Goal: Information Seeking & Learning: Understand process/instructions

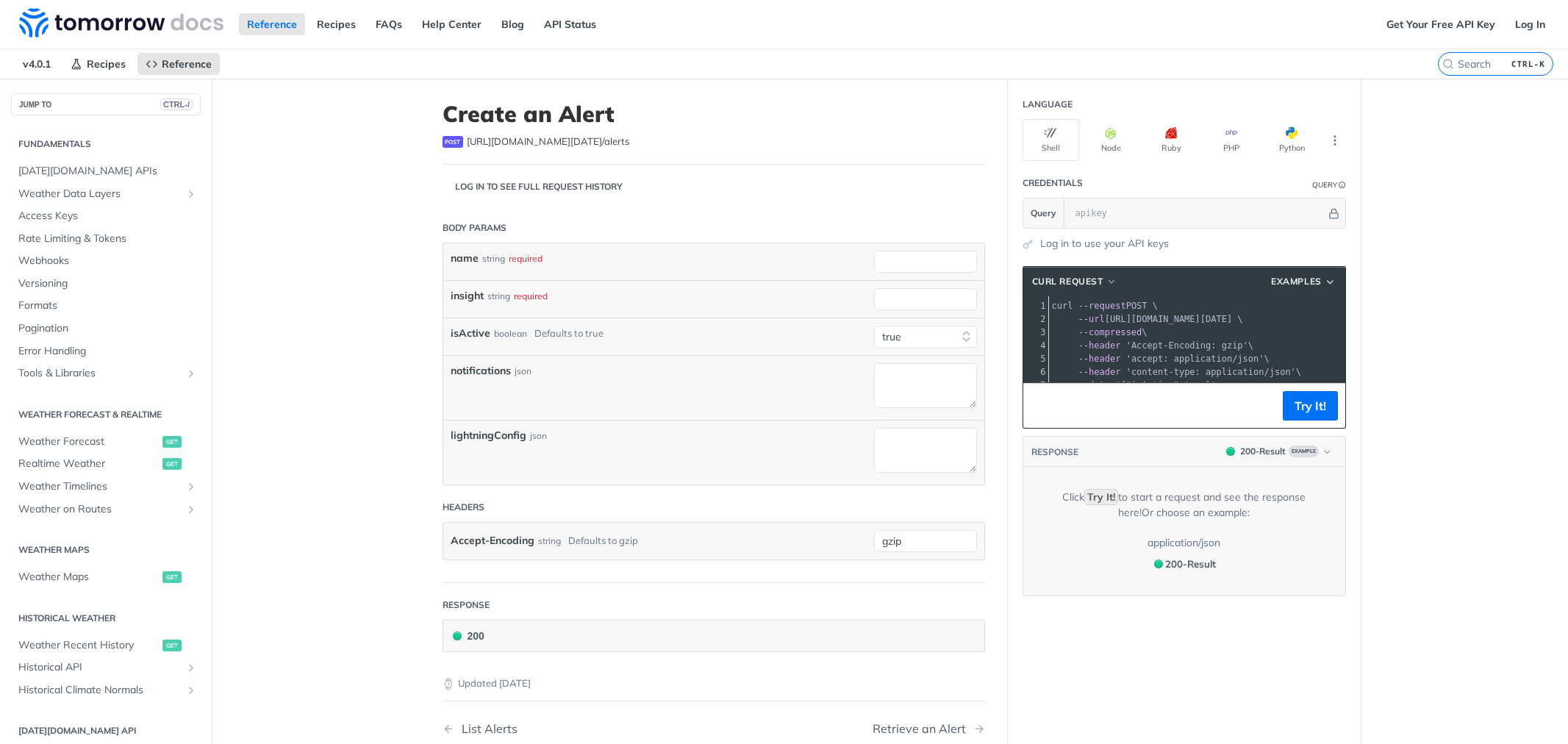
select select "true"
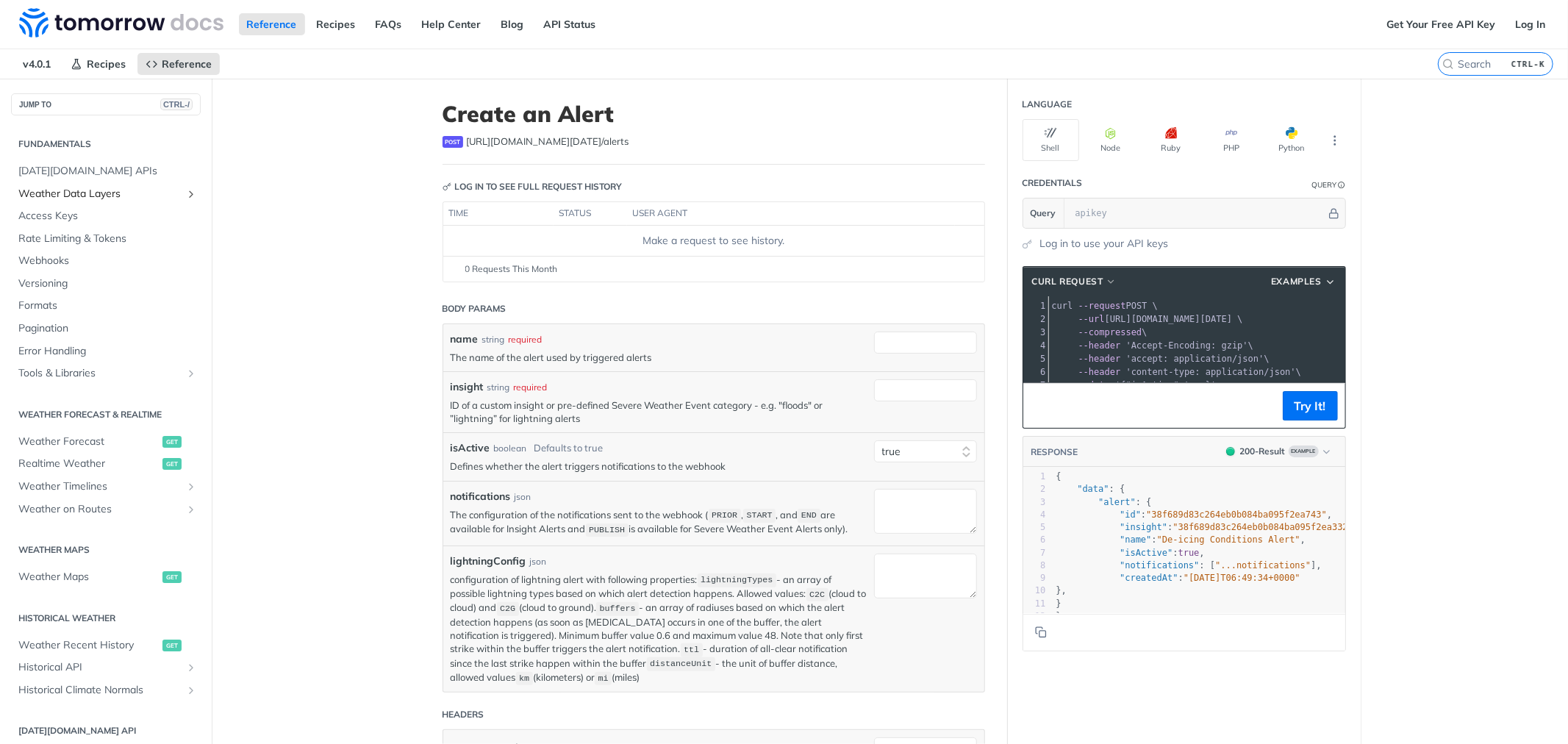
click at [170, 187] on link "Weather Data Layers" at bounding box center [105, 194] width 190 height 22
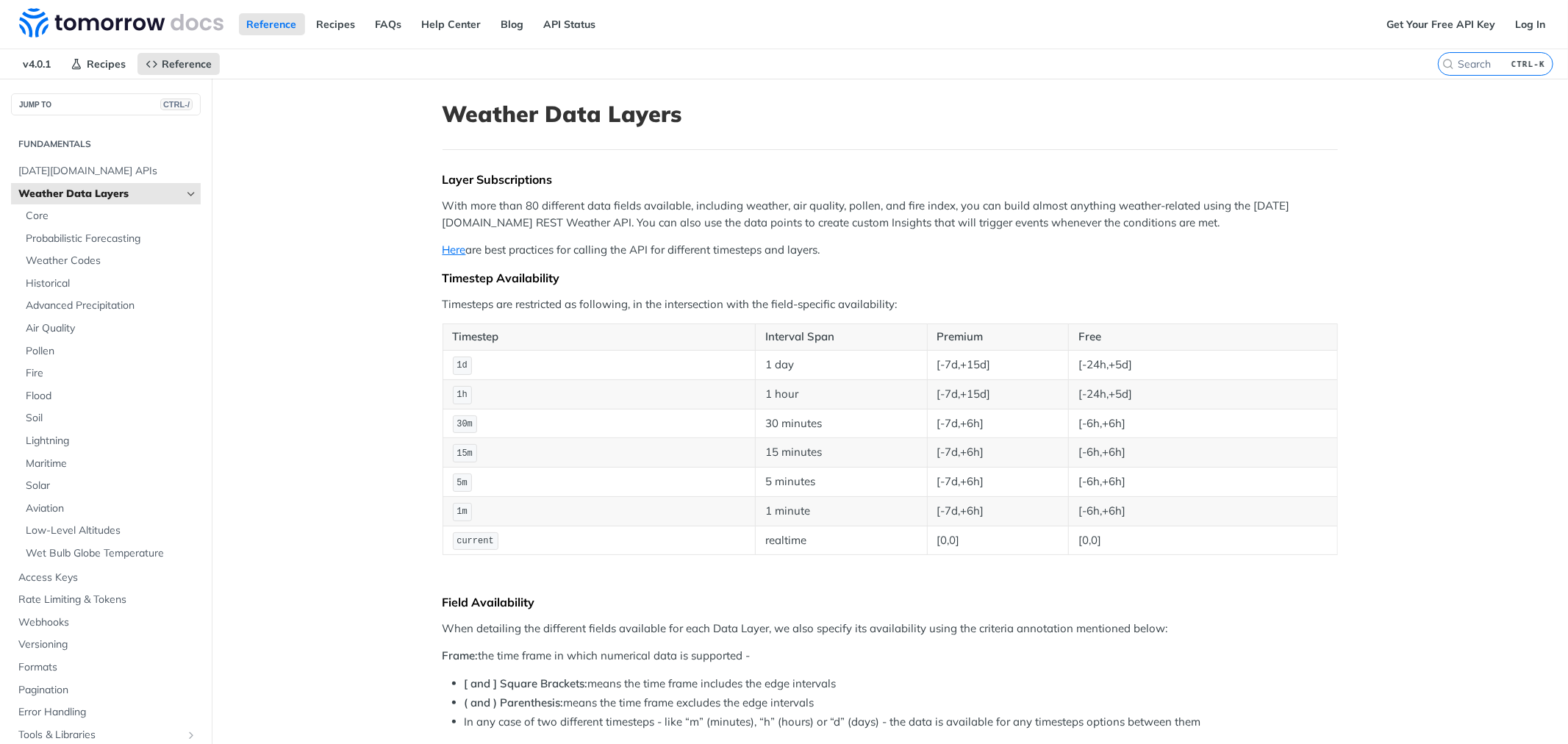
click at [170, 187] on link "Weather Data Layers" at bounding box center [105, 194] width 190 height 22
click at [185, 194] on icon "Hide subpages for Weather Data Layers" at bounding box center [190, 194] width 12 height 12
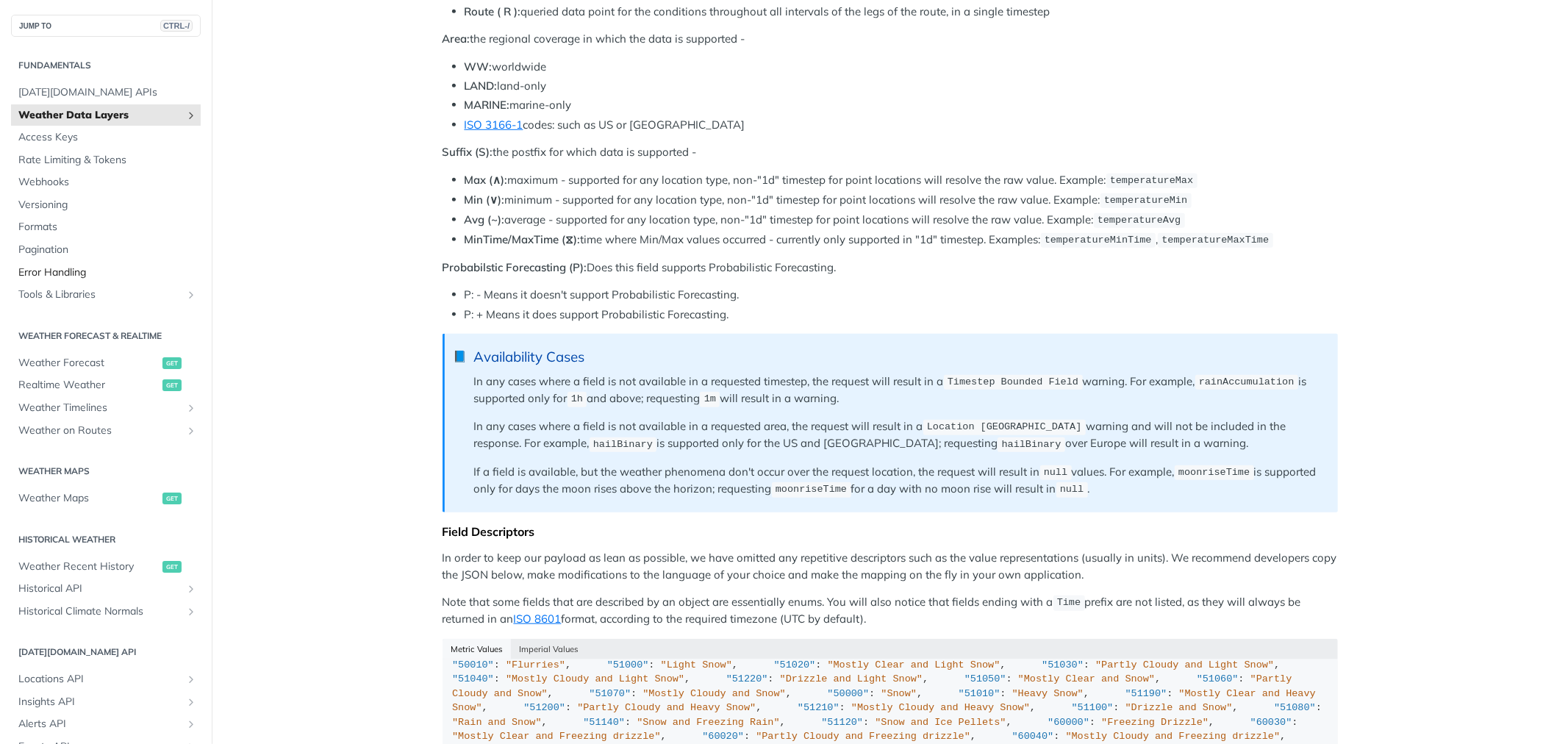
scroll to position [817, 0]
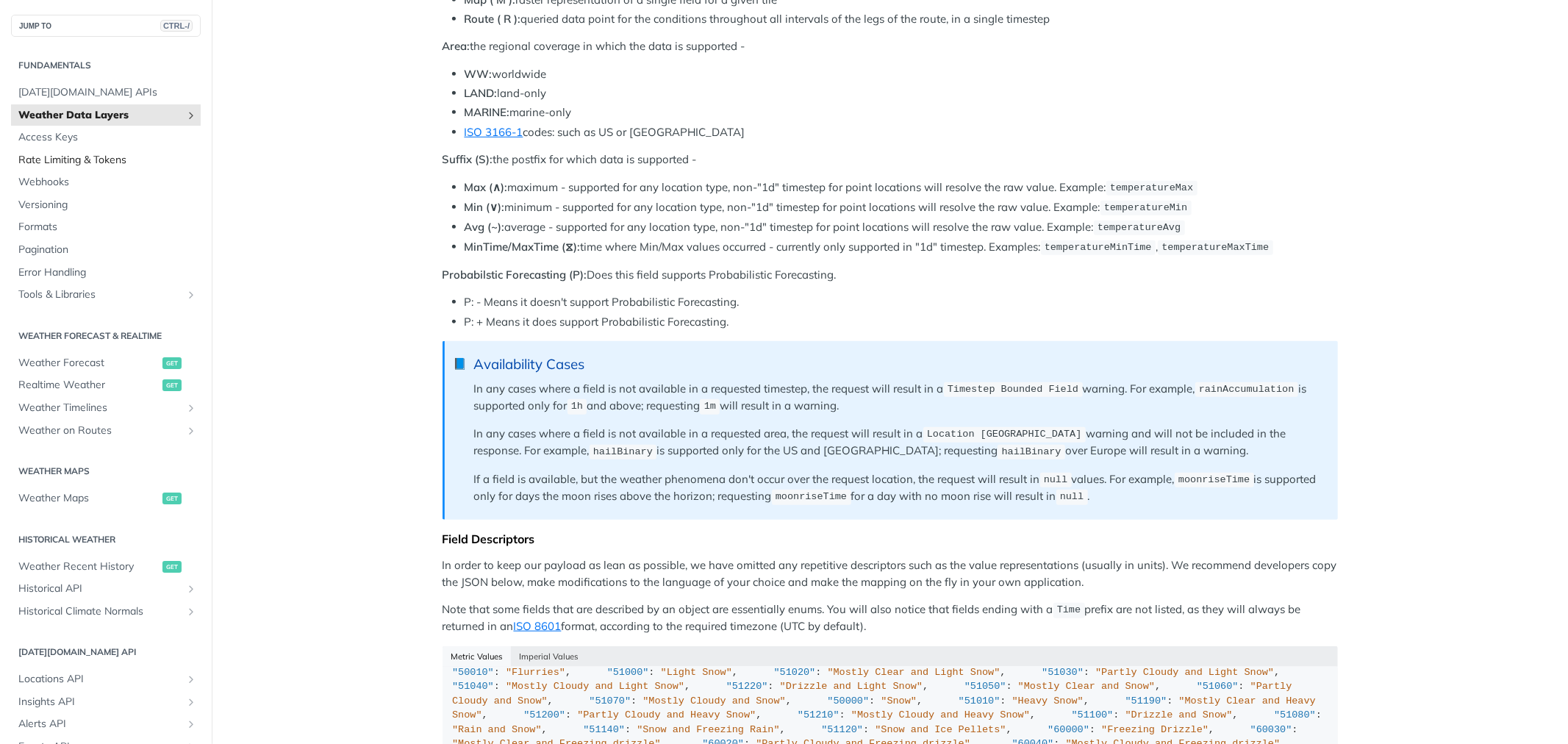
click at [59, 157] on span "Rate Limiting & Tokens" at bounding box center [108, 160] width 179 height 15
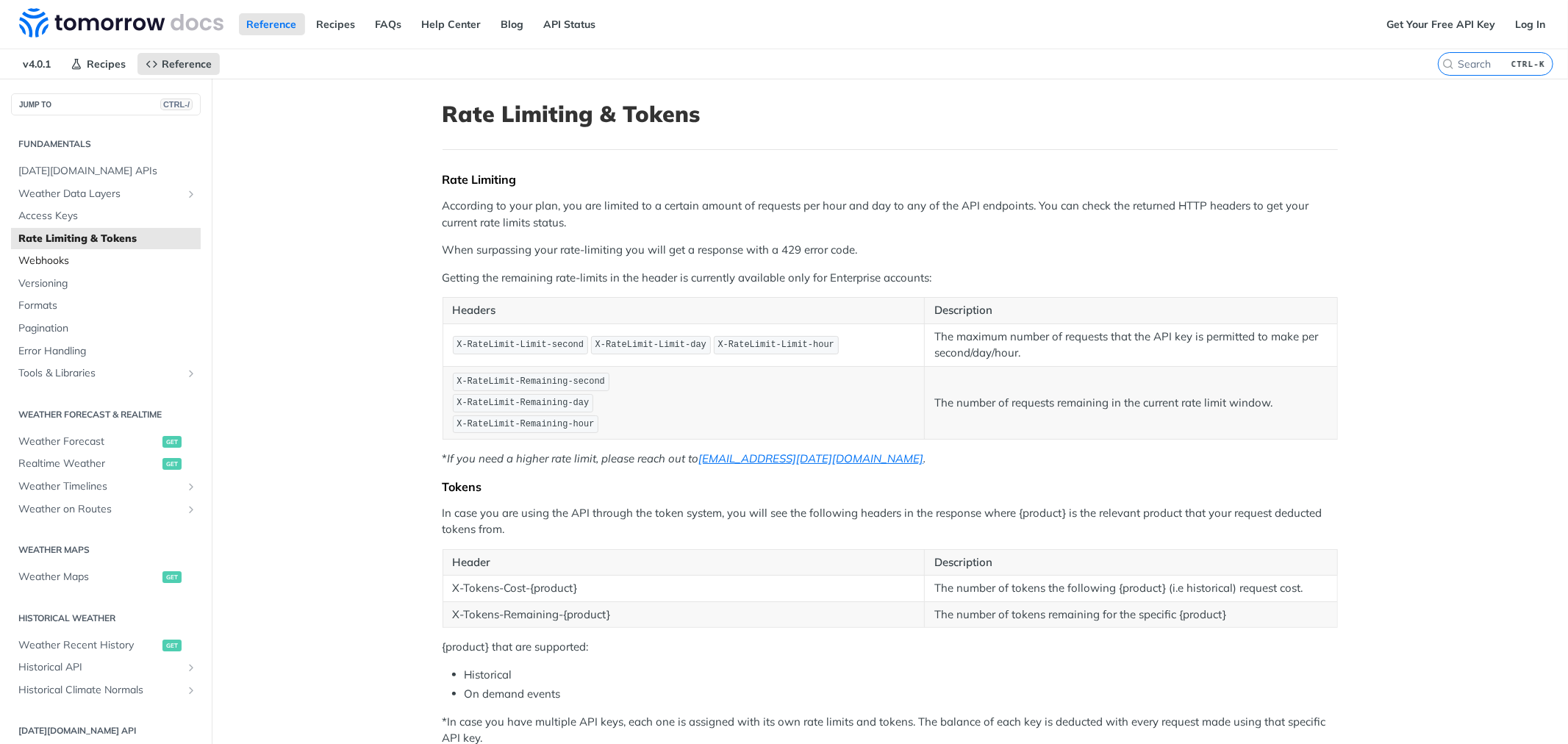
click at [53, 261] on span "Webhooks" at bounding box center [108, 261] width 179 height 15
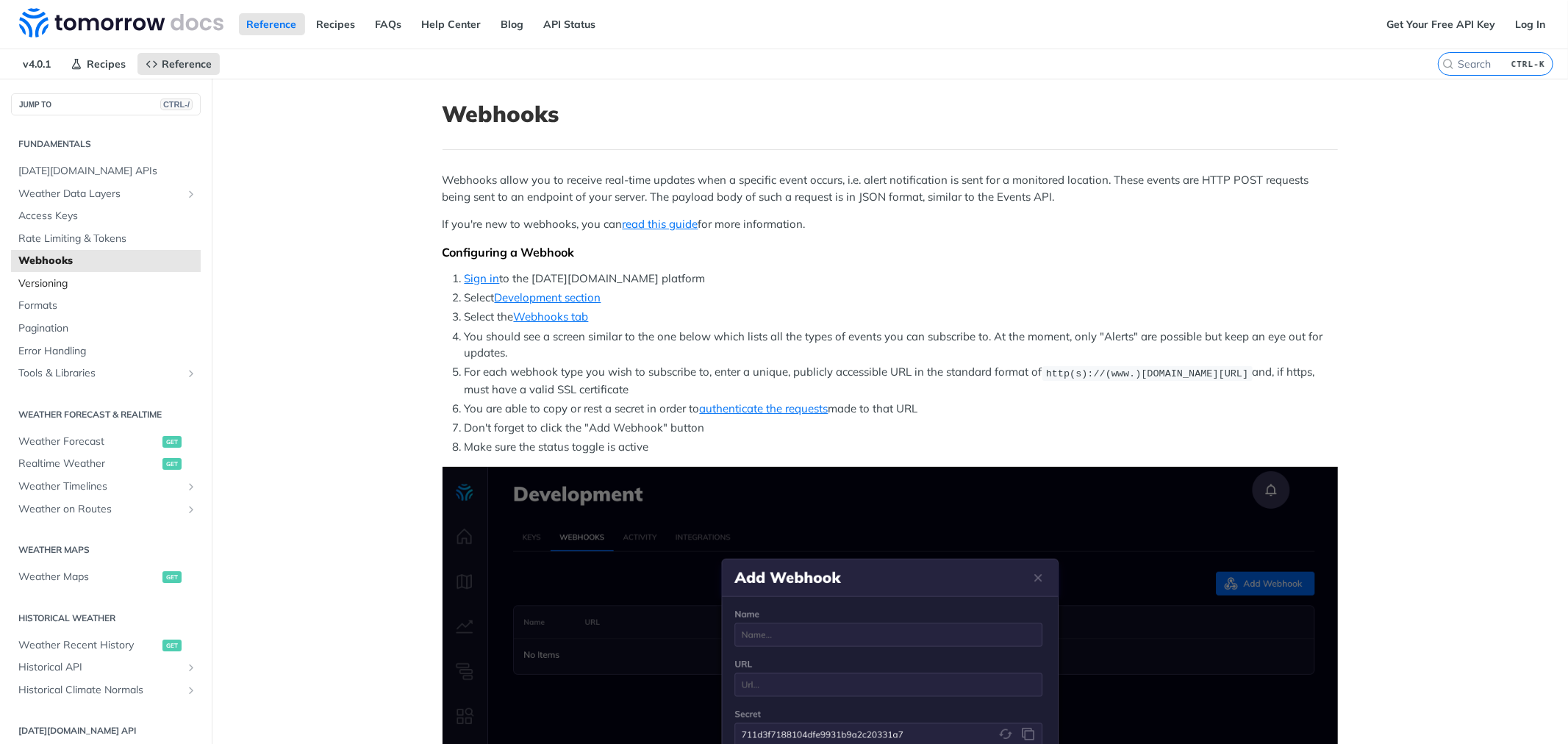
click at [53, 282] on span "Versioning" at bounding box center [108, 283] width 179 height 15
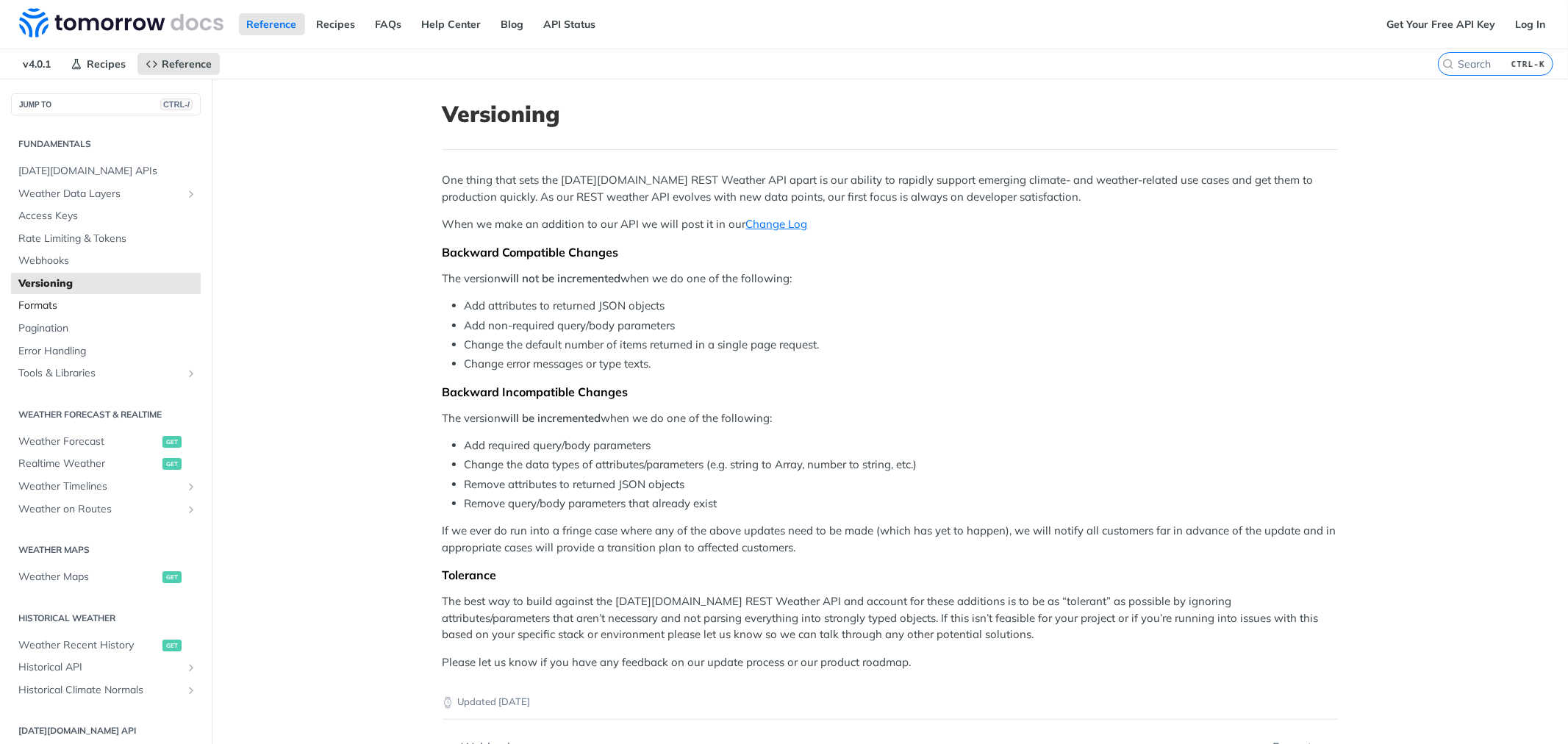
click at [54, 299] on span "Formats" at bounding box center [108, 306] width 179 height 15
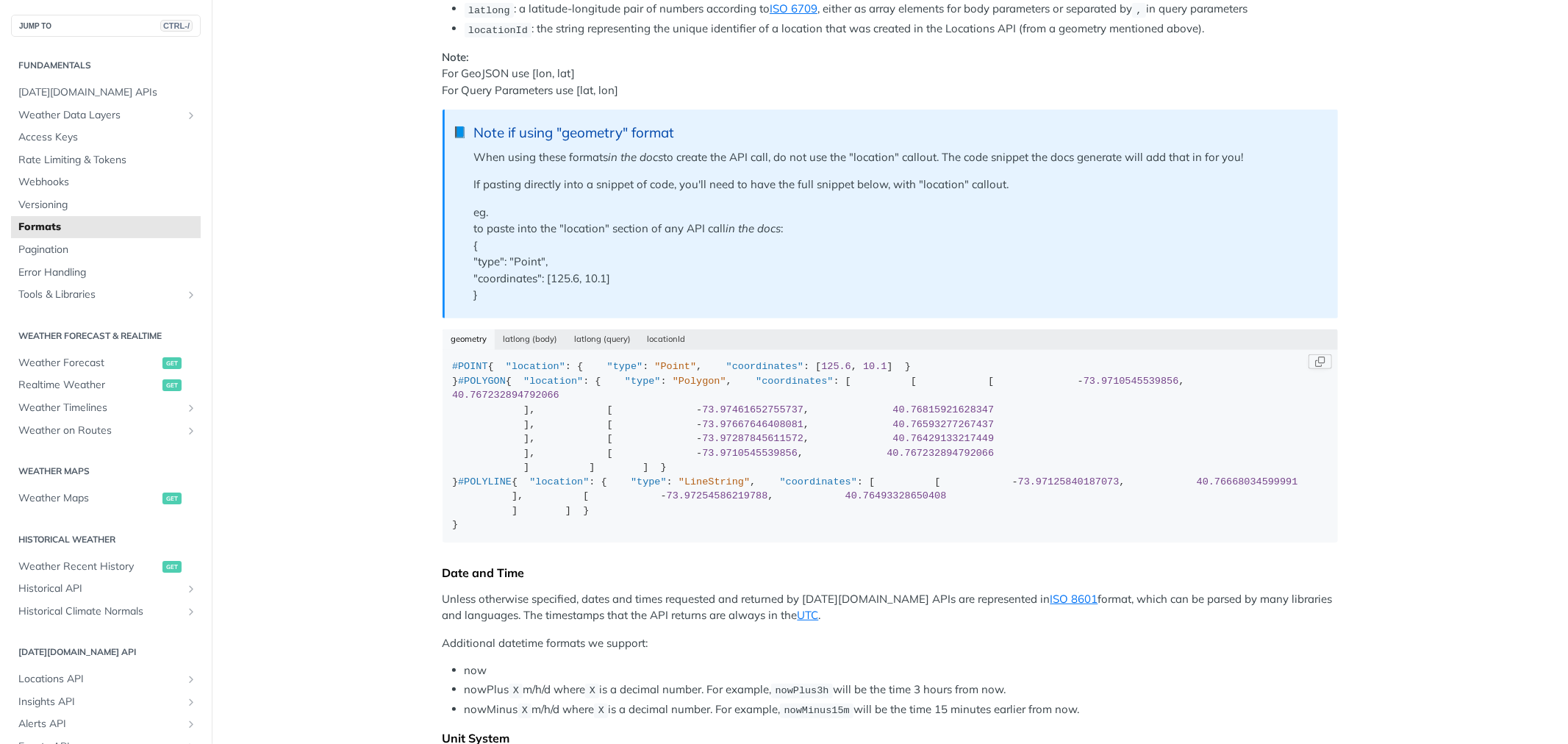
scroll to position [163, 0]
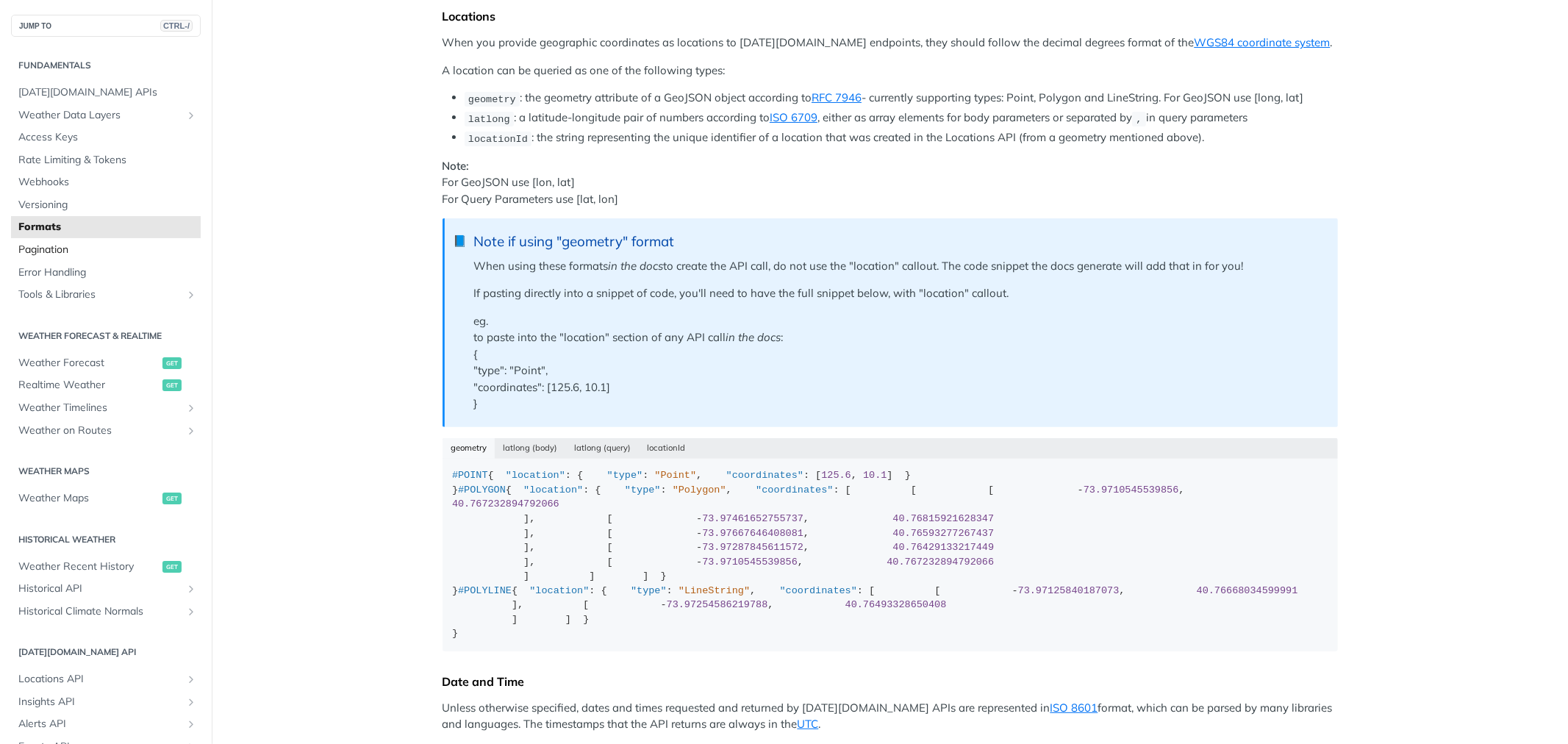
click at [45, 248] on span "Pagination" at bounding box center [108, 249] width 179 height 15
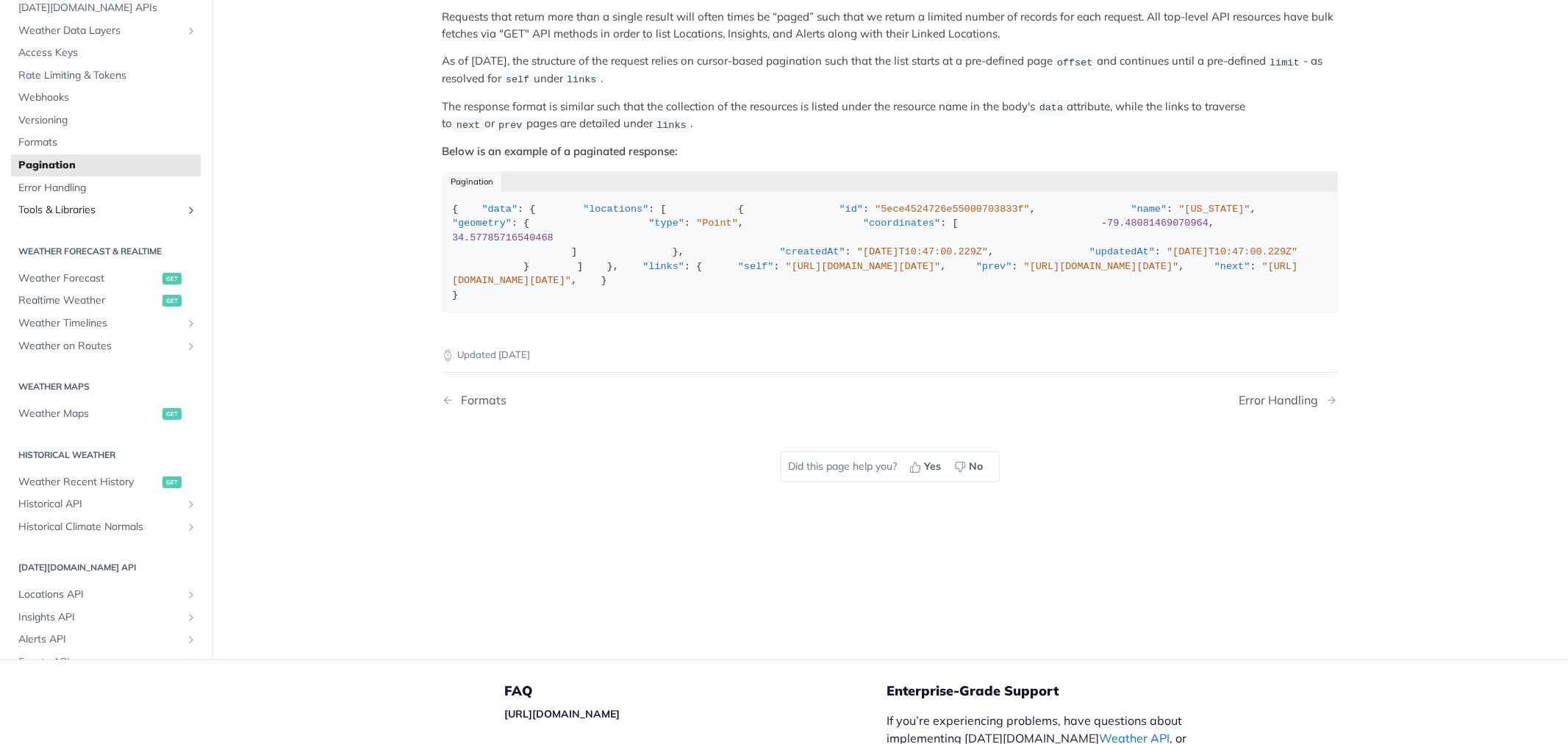
click at [185, 216] on icon "Show subpages for Tools & Libraries" at bounding box center [190, 210] width 12 height 12
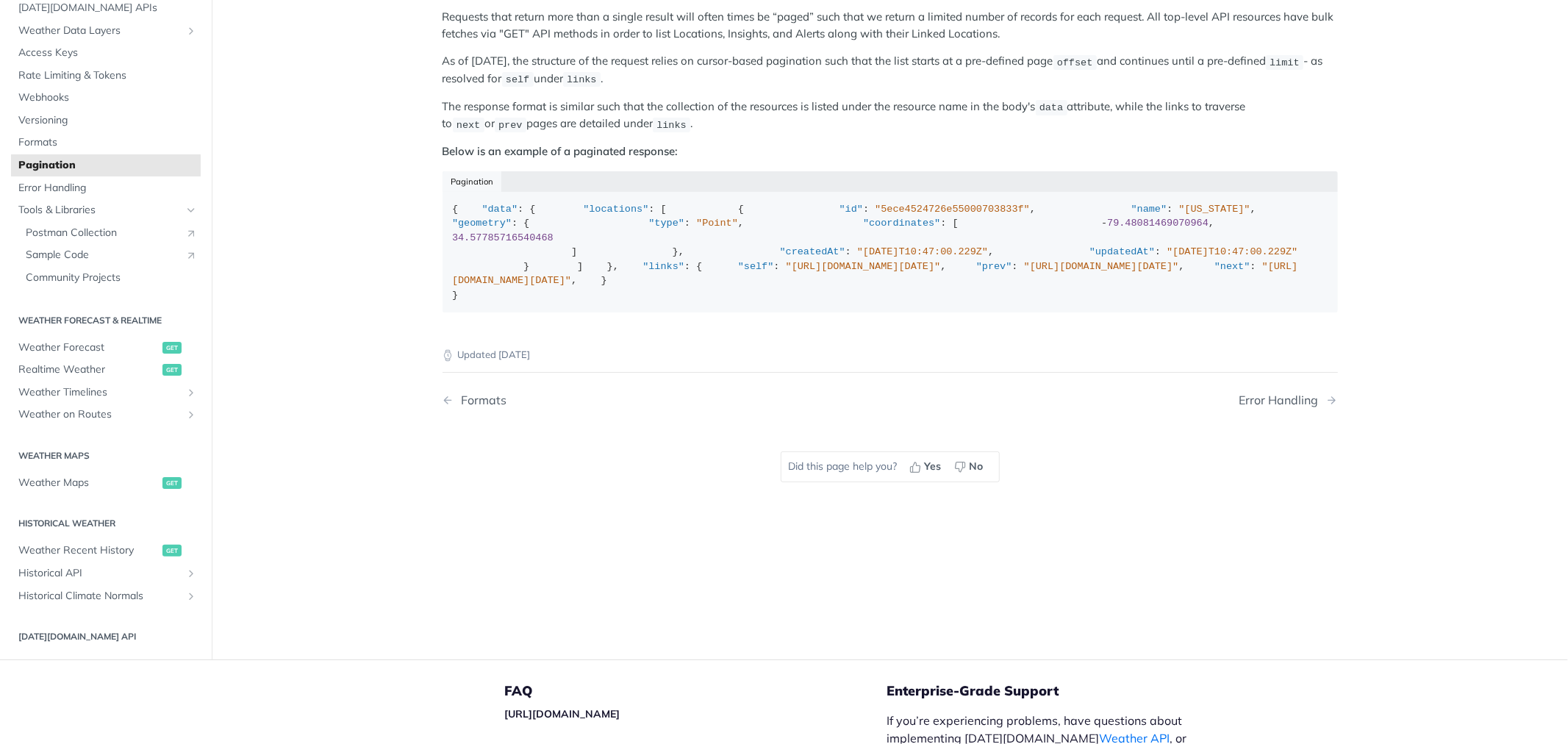
click at [185, 216] on icon "Hide subpages for Tools & Libraries" at bounding box center [190, 210] width 12 height 12
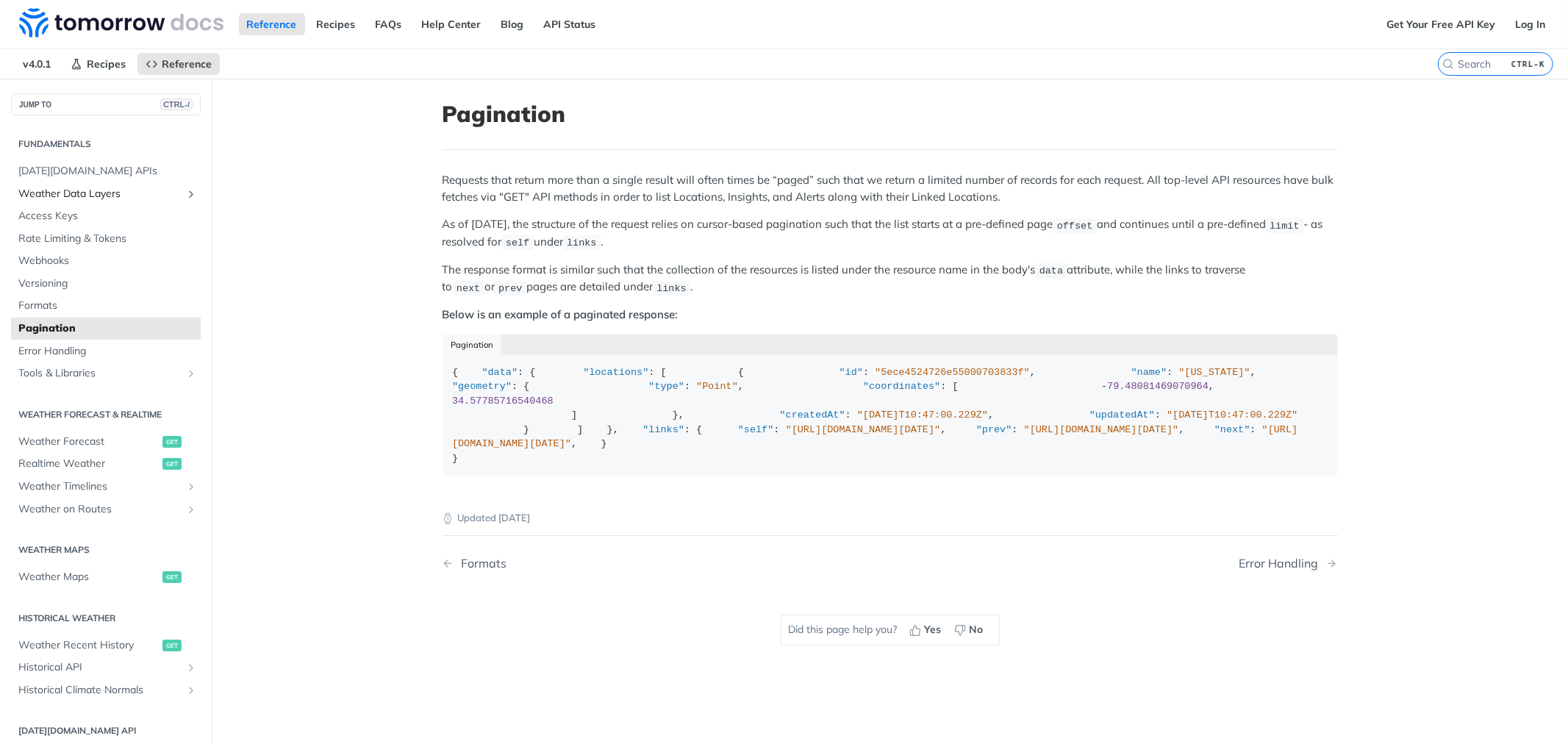
click at [61, 184] on link "Weather Data Layers" at bounding box center [105, 194] width 190 height 22
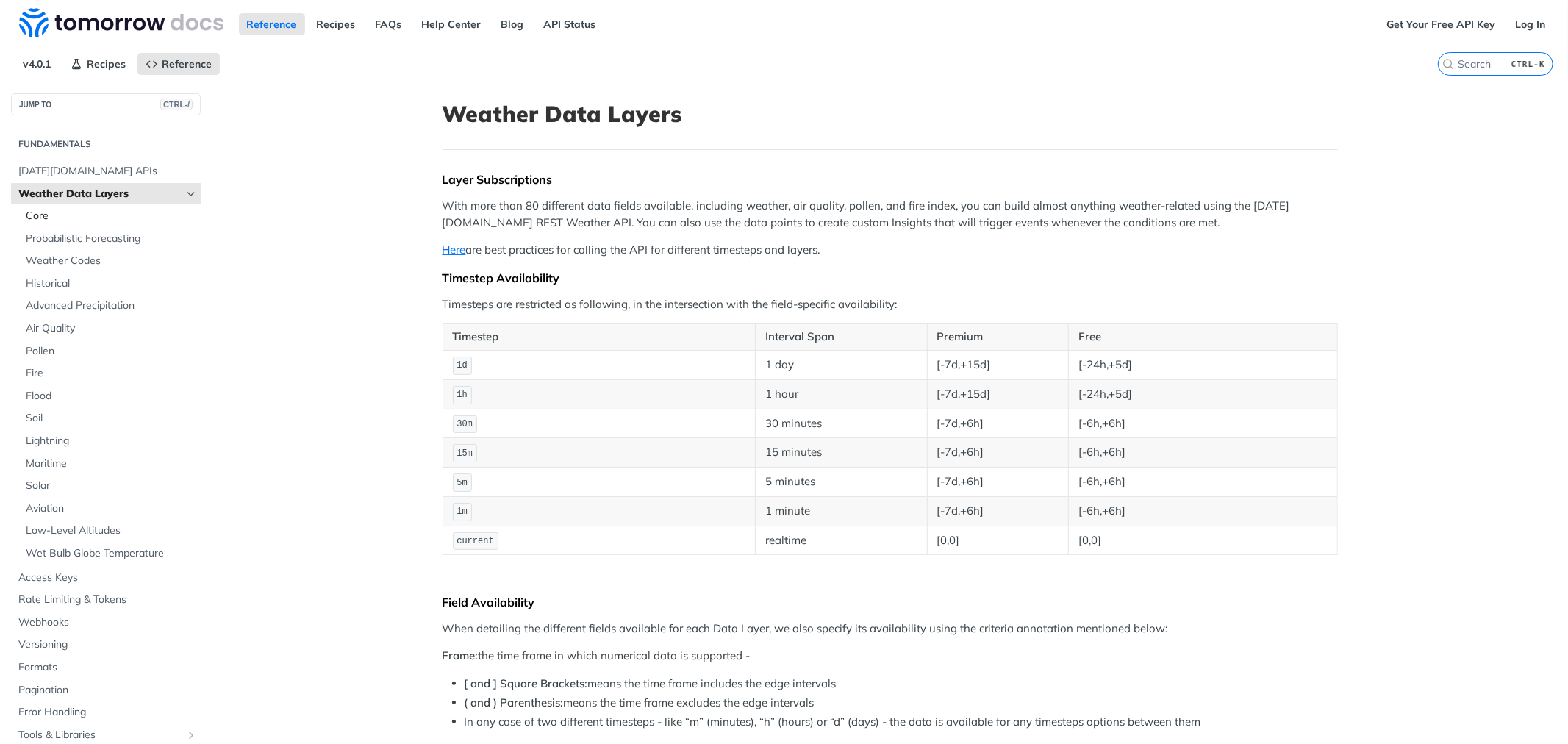
click at [63, 211] on span "Core" at bounding box center [111, 216] width 171 height 15
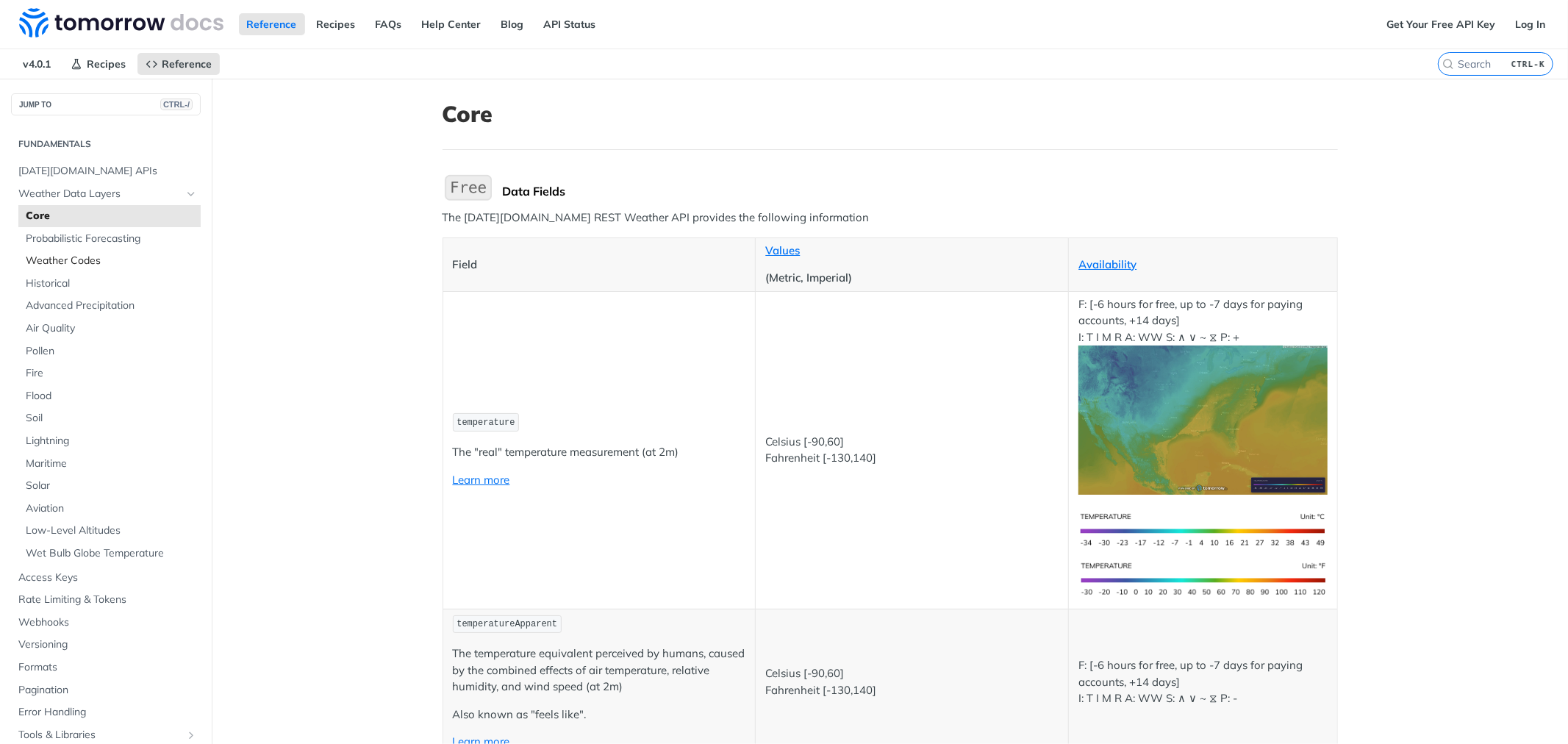
click at [67, 257] on span "Weather Codes" at bounding box center [111, 261] width 171 height 15
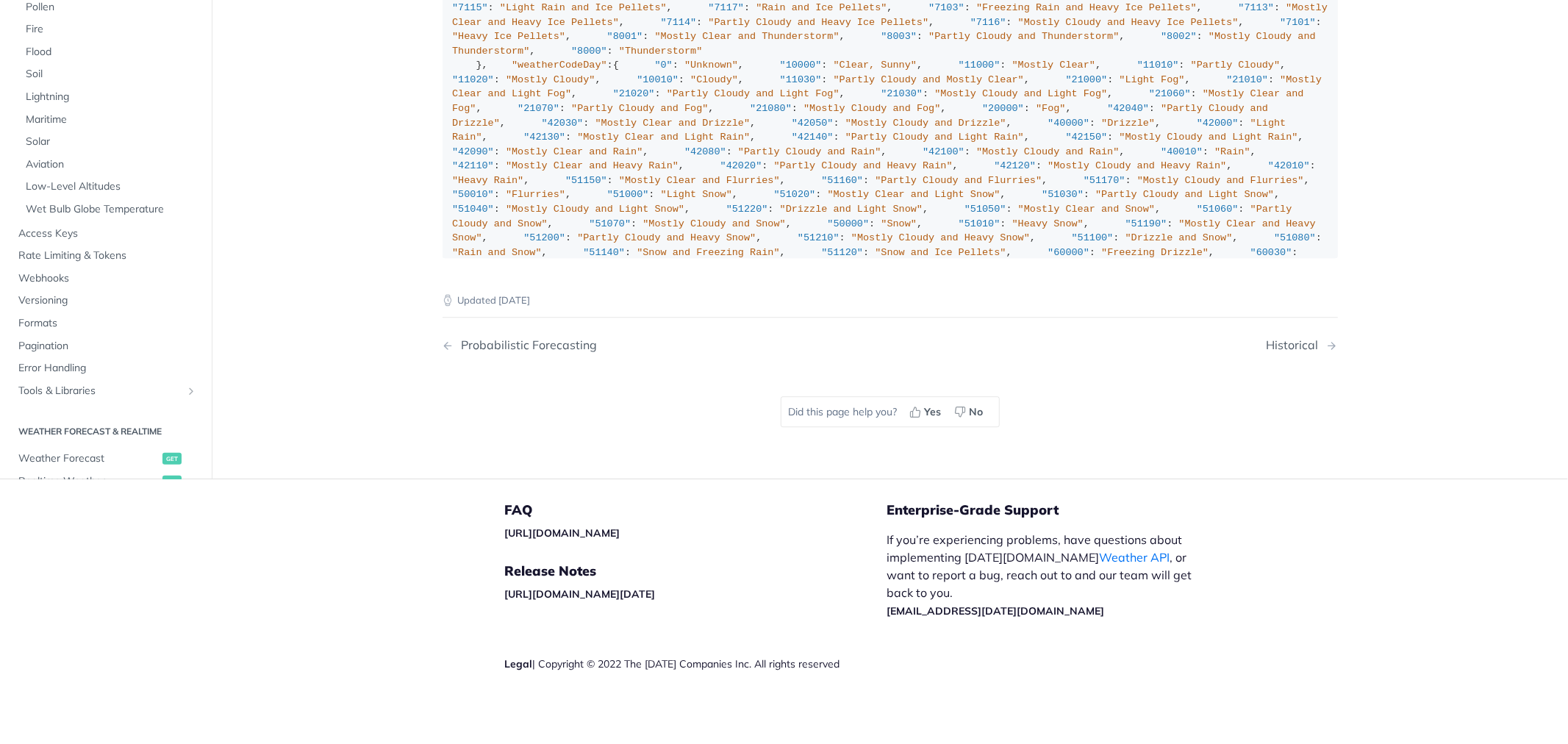
scroll to position [10701, 0]
drag, startPoint x: 478, startPoint y: 186, endPoint x: 600, endPoint y: 475, distance: 313.7
click at [600, 475] on div ""weatherCode" : { "0" : "Unknown" , "1000" : "Clear, Sunny" , "1100" : "Mostly …" at bounding box center [889, 224] width 875 height 1251
copy div ""1101" : "Partly Cloudy" , "1102" : "Mostly Cloudy" , "1001" : "Cloudy" , "2000…"
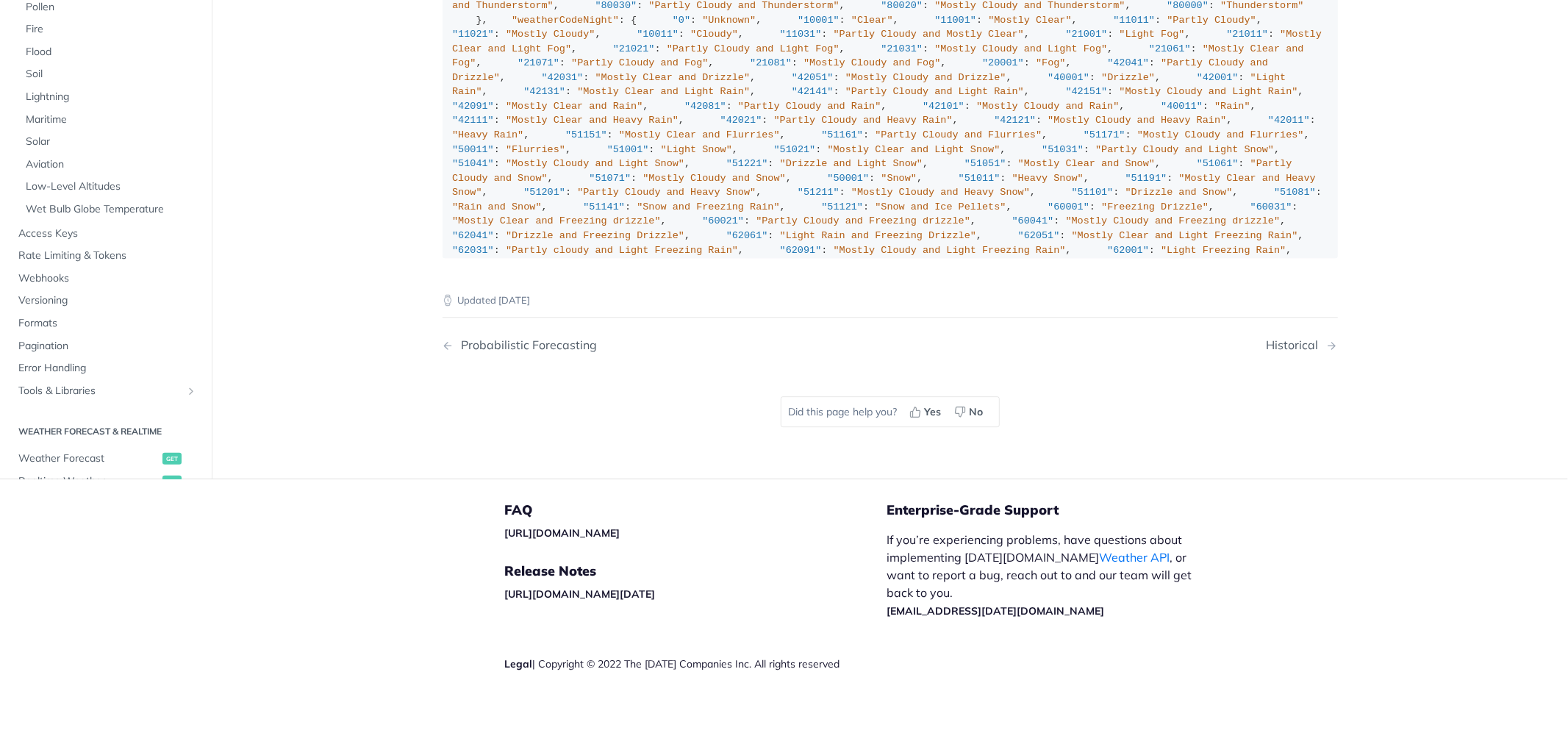
scroll to position [408, 0]
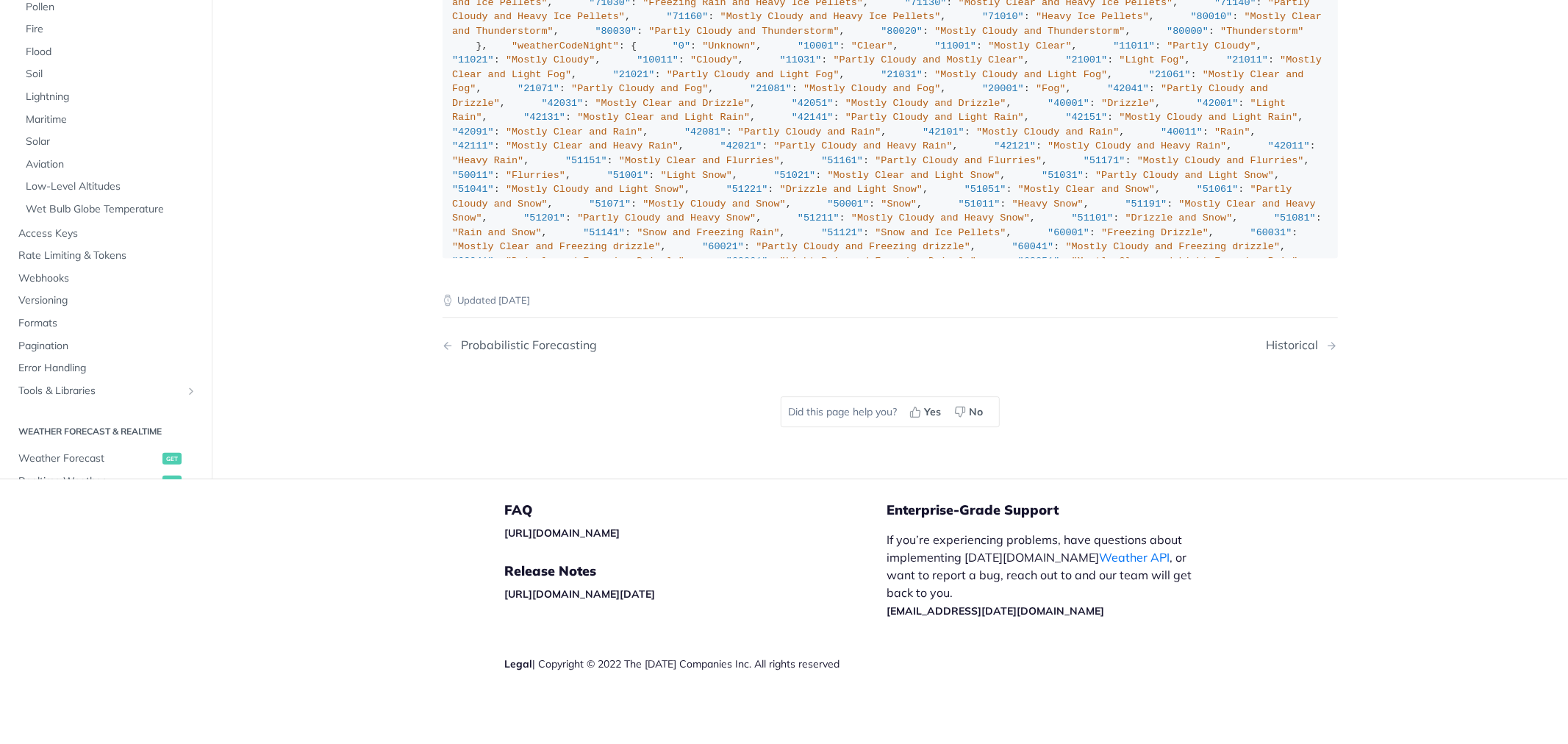
copy div ""1101" : "Partly Cloudy" , "1102" : "Mostly Cloudy" , "1001" : "Cloudy" , "2000…"
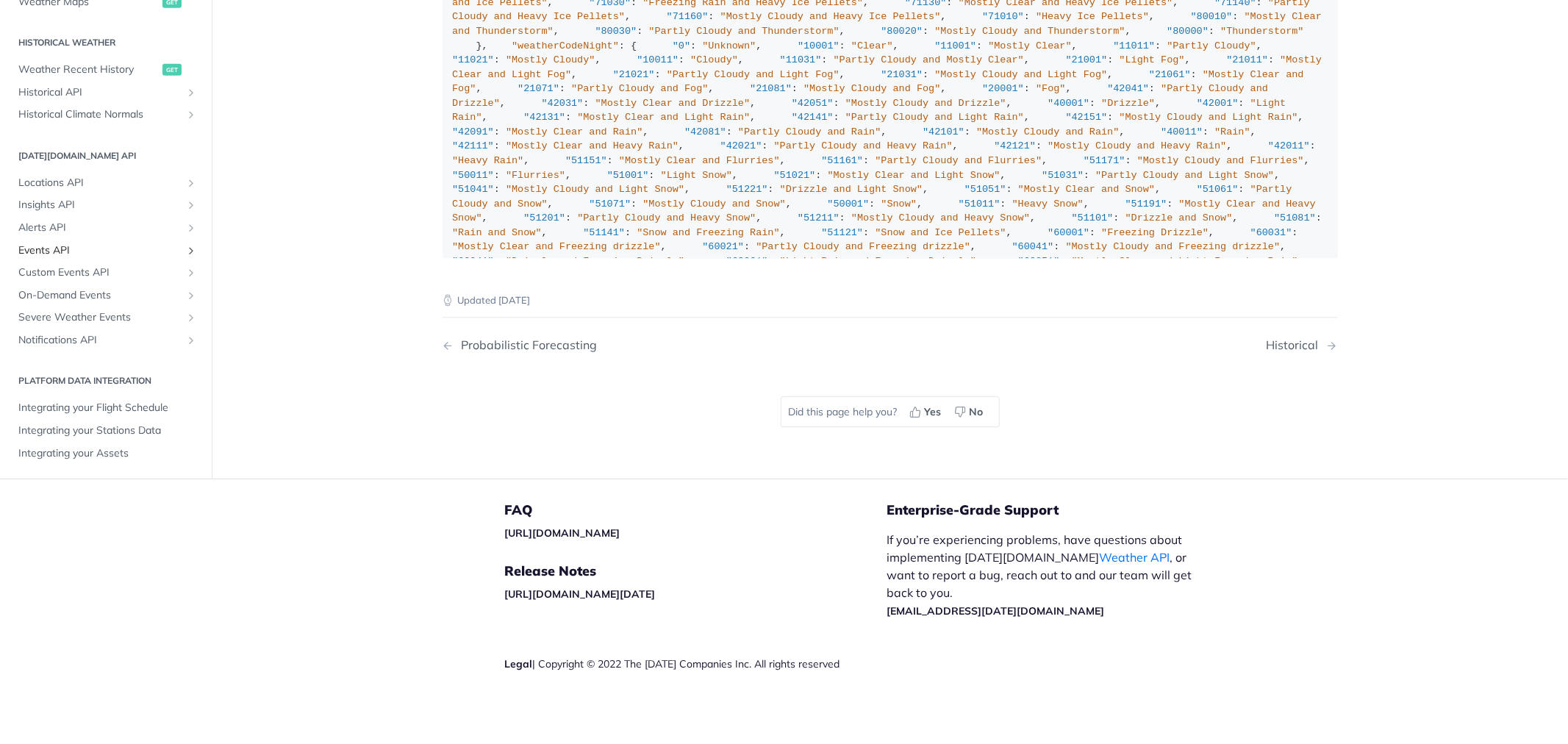
scroll to position [11028, 0]
click at [52, 239] on link "Alerts API" at bounding box center [105, 228] width 190 height 22
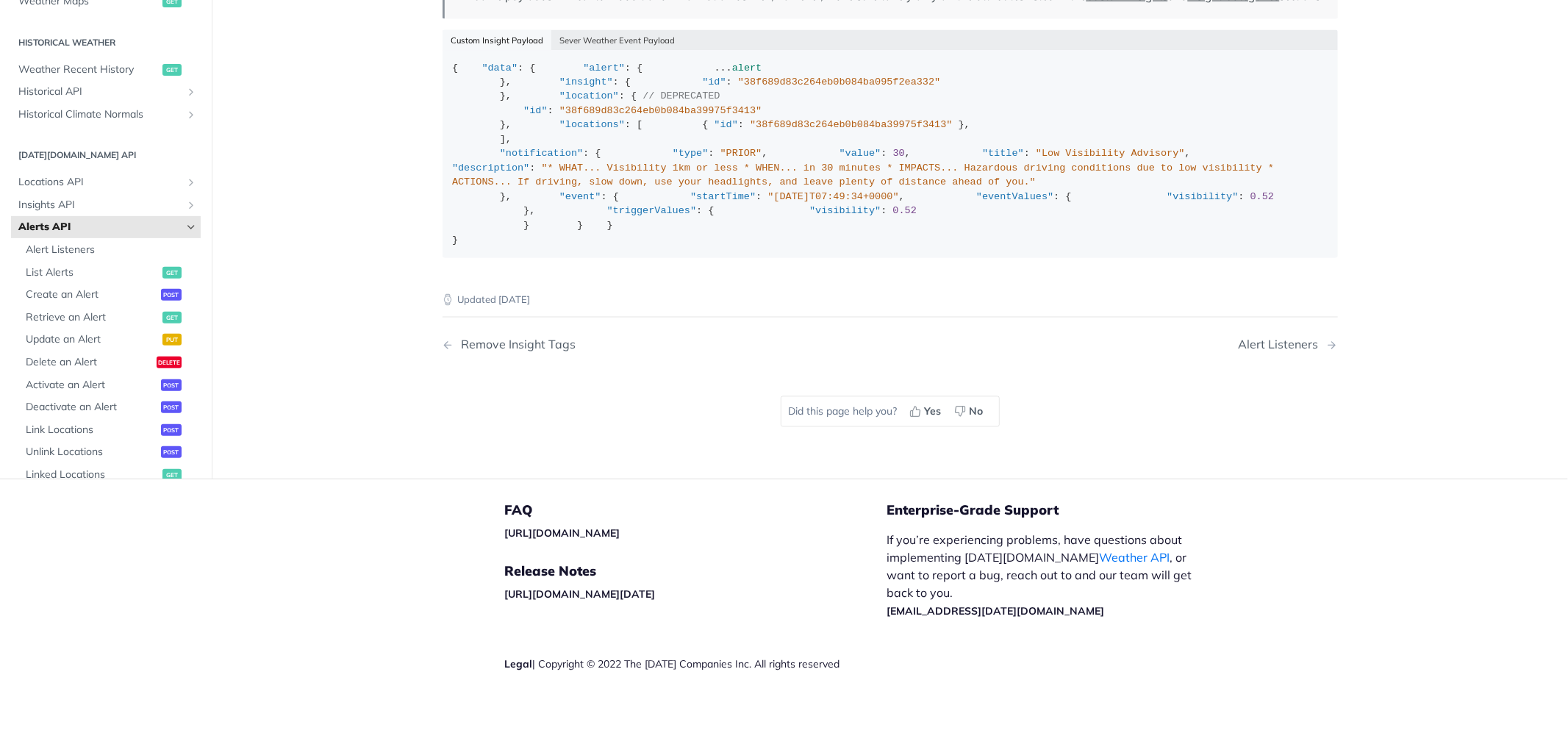
scroll to position [2666, 0]
click at [60, 276] on span "List Alerts" at bounding box center [92, 273] width 133 height 15
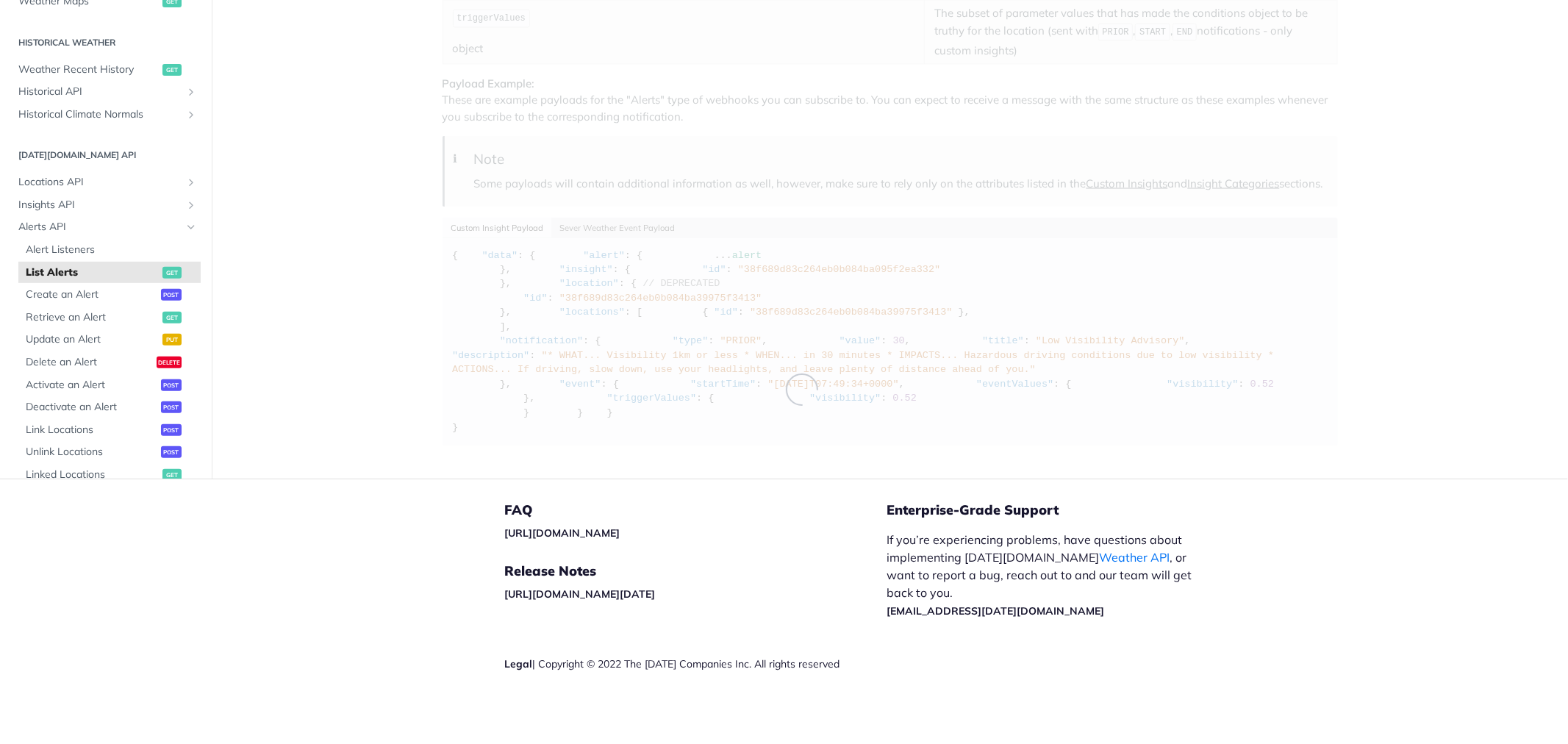
scroll to position [2478, 0]
click at [64, 289] on span "Create an Alert" at bounding box center [91, 294] width 132 height 15
select select "true"
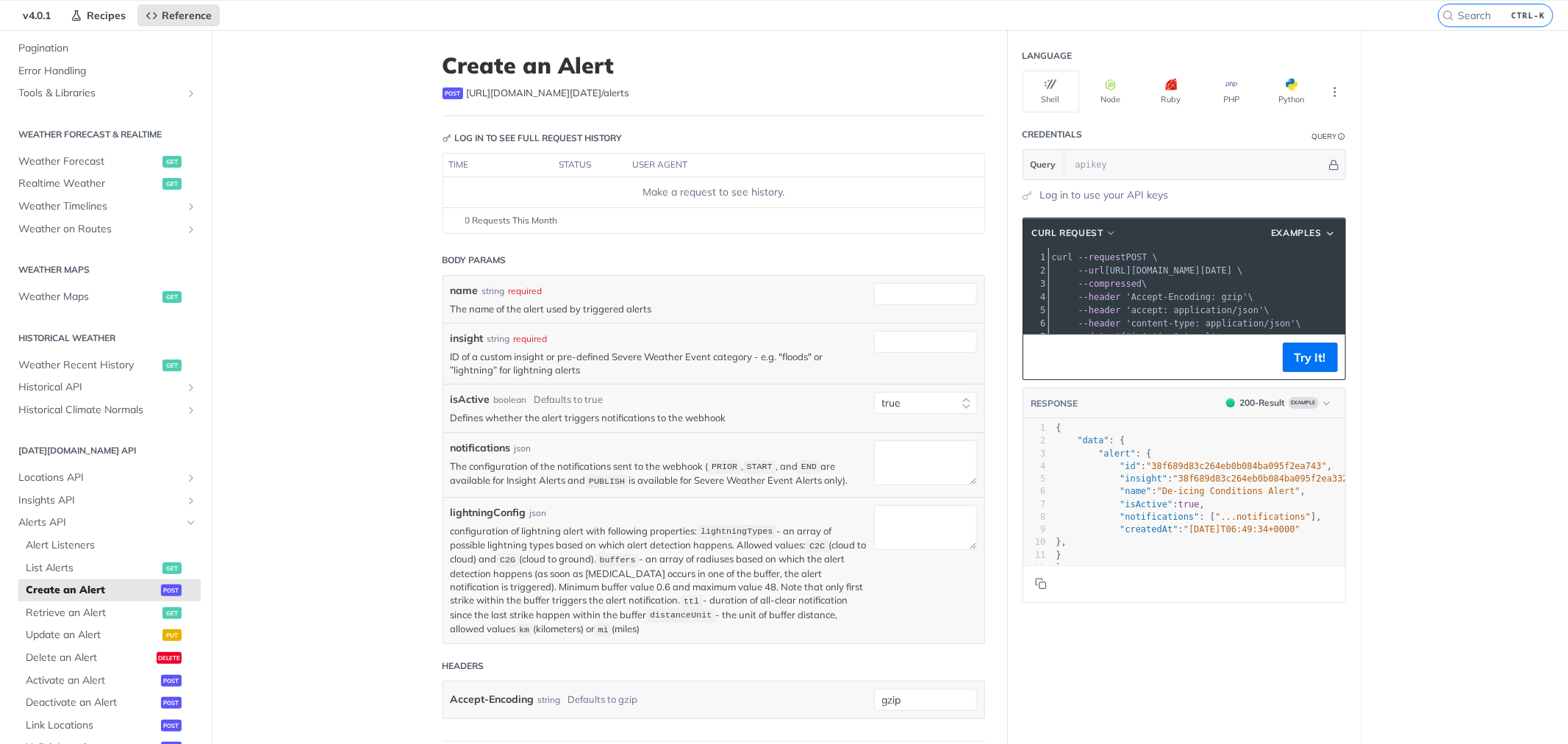
scroll to position [27, 0]
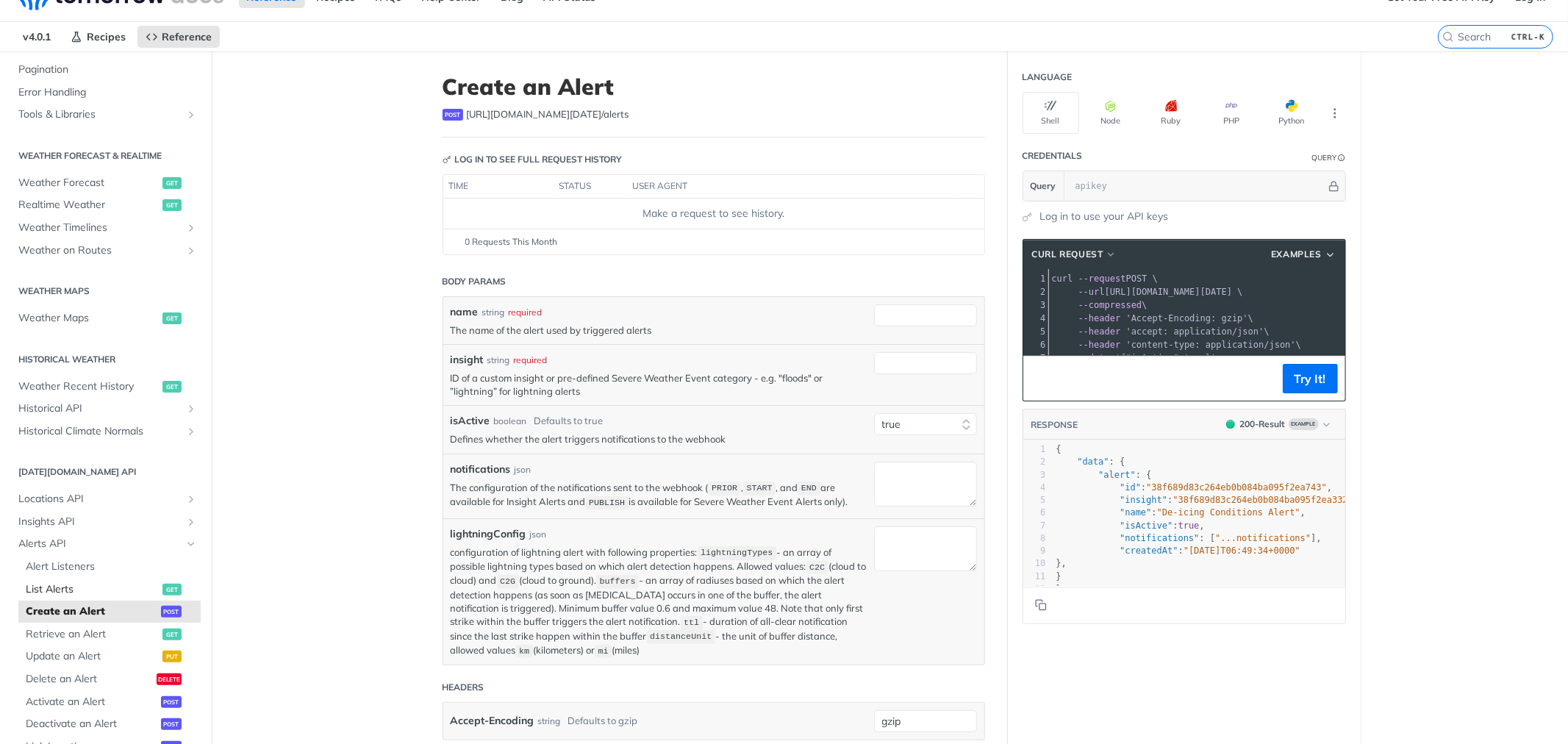
click at [72, 582] on span "List Alerts" at bounding box center [92, 589] width 133 height 15
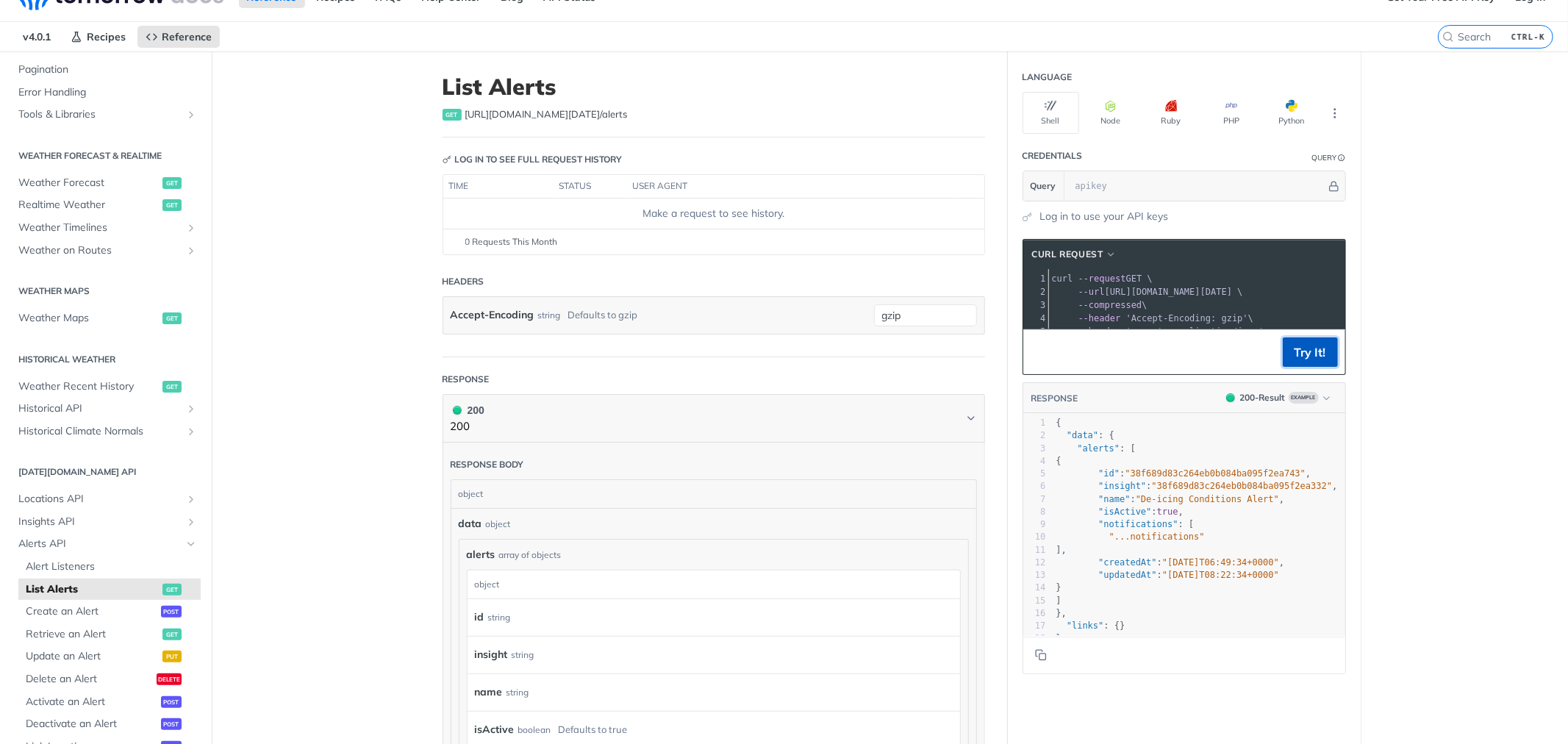
click at [1301, 367] on button "Try It!" at bounding box center [1310, 352] width 55 height 29
click at [1088, 175] on input "text" at bounding box center [1197, 186] width 258 height 29
paste input "Gcyz6ypPHRNAAzVP0G8kwxd8eC7MakK5"
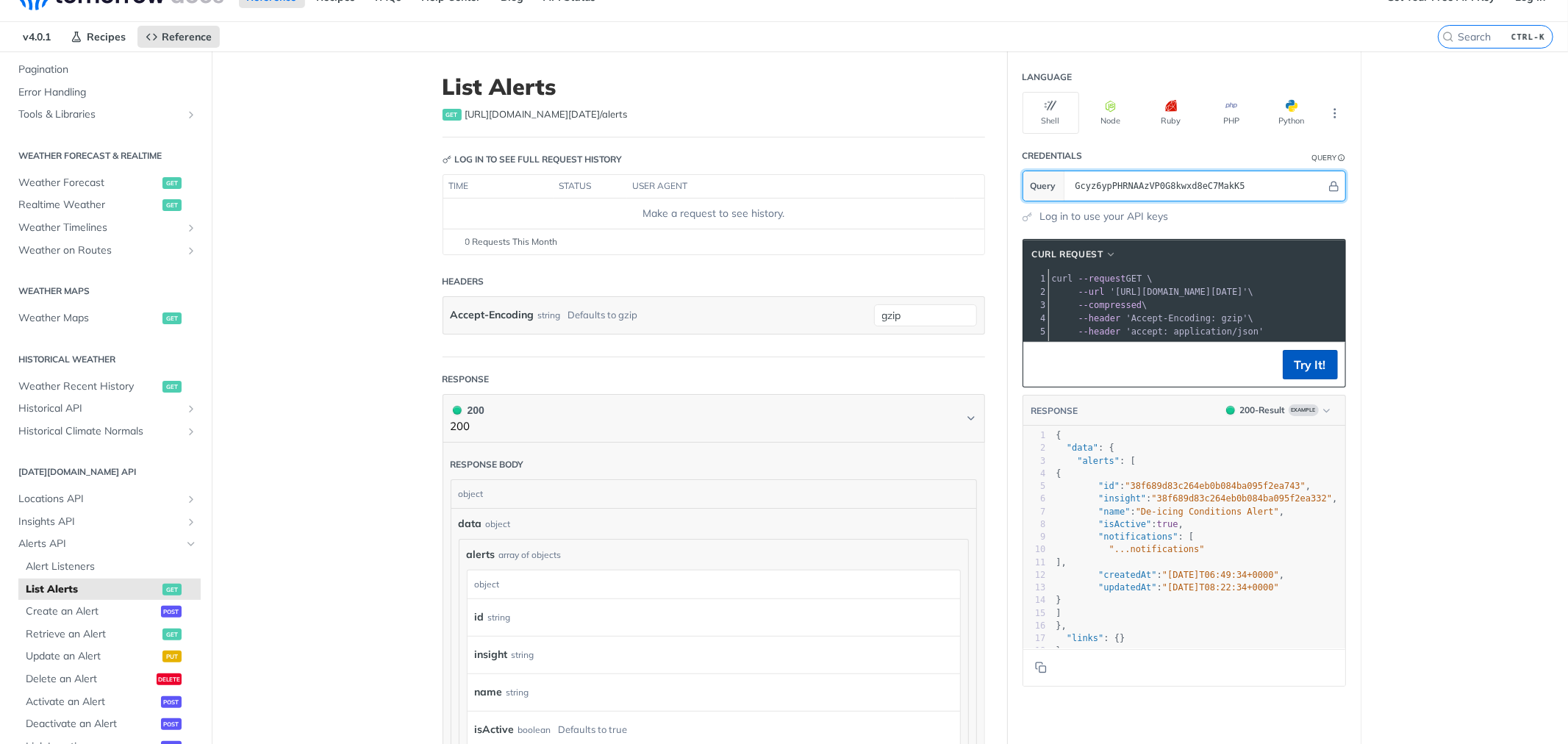
type input "Gcyz6ypPHRNAAzVP0G8kwxd8eC7MakK5"
click at [1291, 379] on button "Try It!" at bounding box center [1310, 365] width 55 height 29
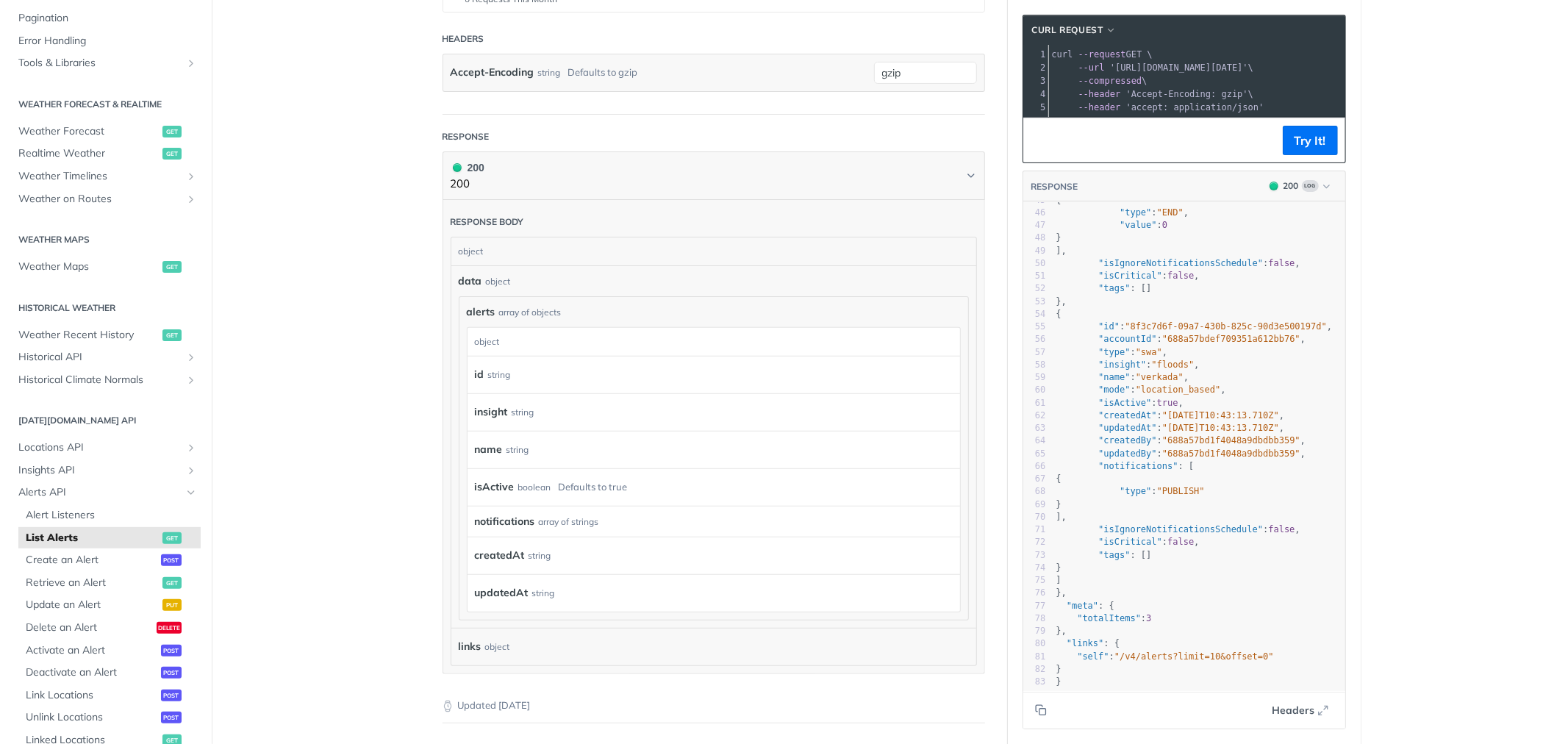
scroll to position [593, 0]
click at [1159, 359] on span ""floods"" at bounding box center [1173, 364] width 43 height 10
type textarea "floods"
click at [1159, 359] on span ""floods"" at bounding box center [1173, 364] width 43 height 10
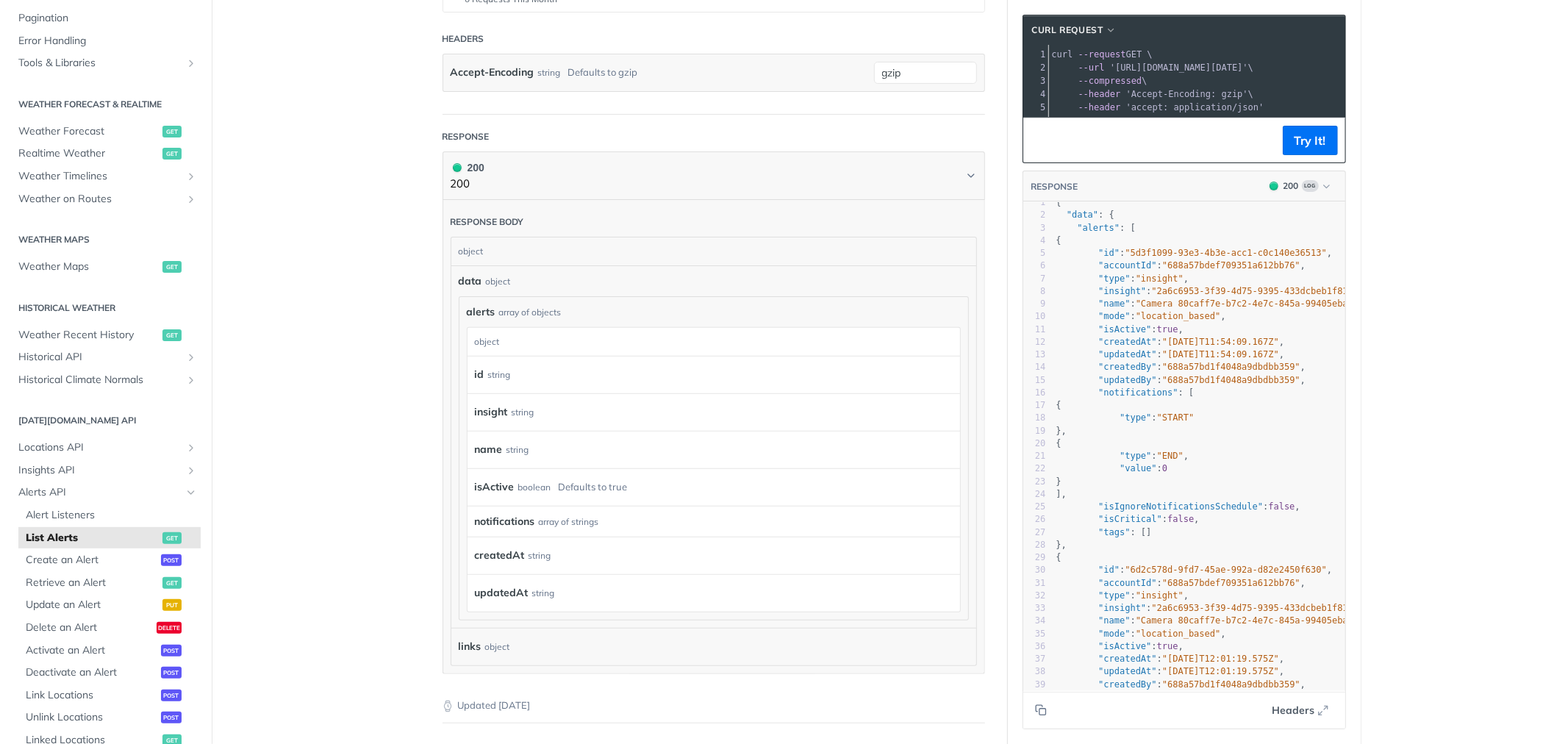
scroll to position [0, 0]
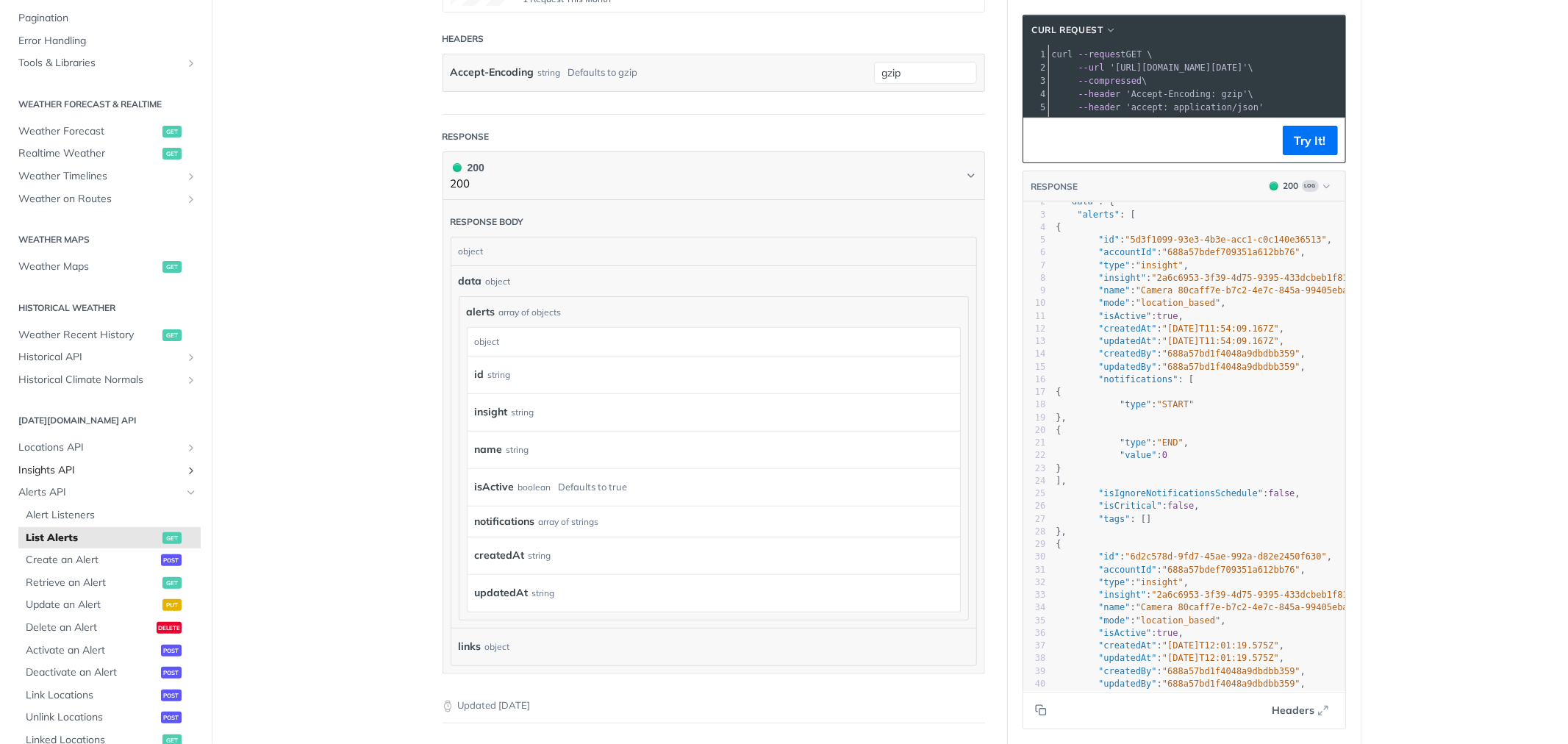
click at [68, 464] on span "Insights API" at bounding box center [100, 470] width 163 height 15
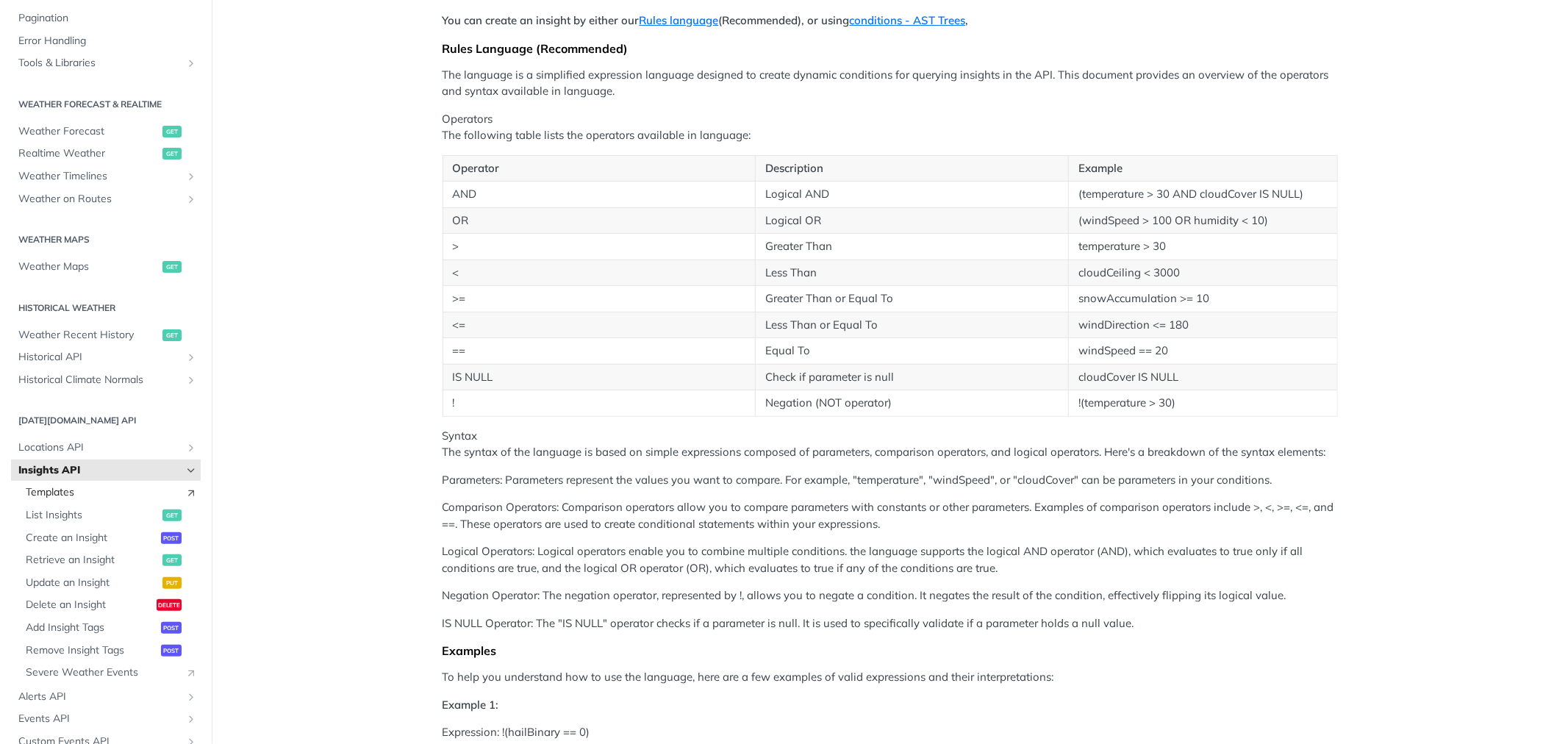
click at [78, 489] on span "Templates" at bounding box center [101, 492] width 152 height 15
click at [54, 512] on span "List Insights" at bounding box center [92, 515] width 133 height 15
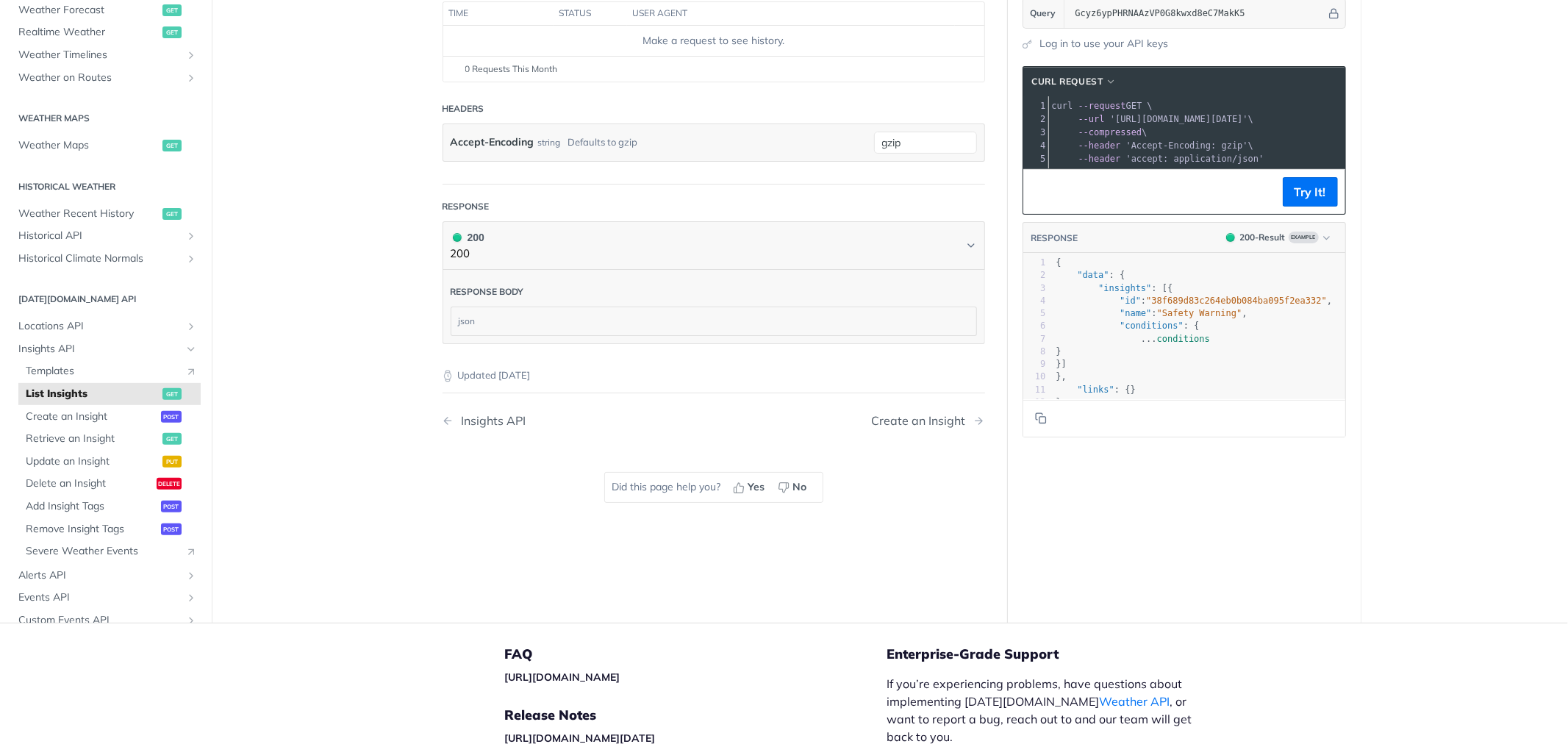
scroll to position [109, 0]
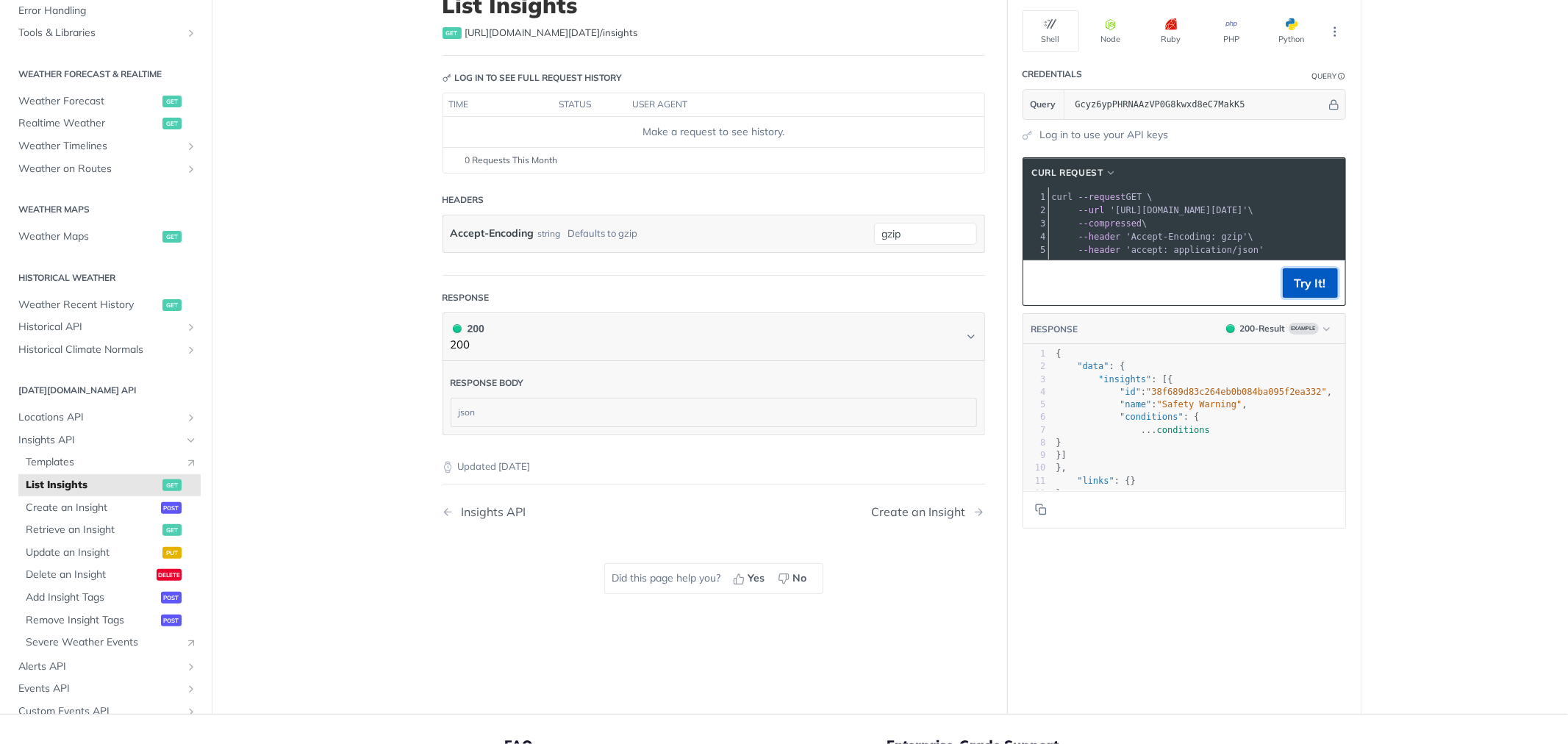
click at [1285, 295] on button "Try It!" at bounding box center [1310, 283] width 55 height 29
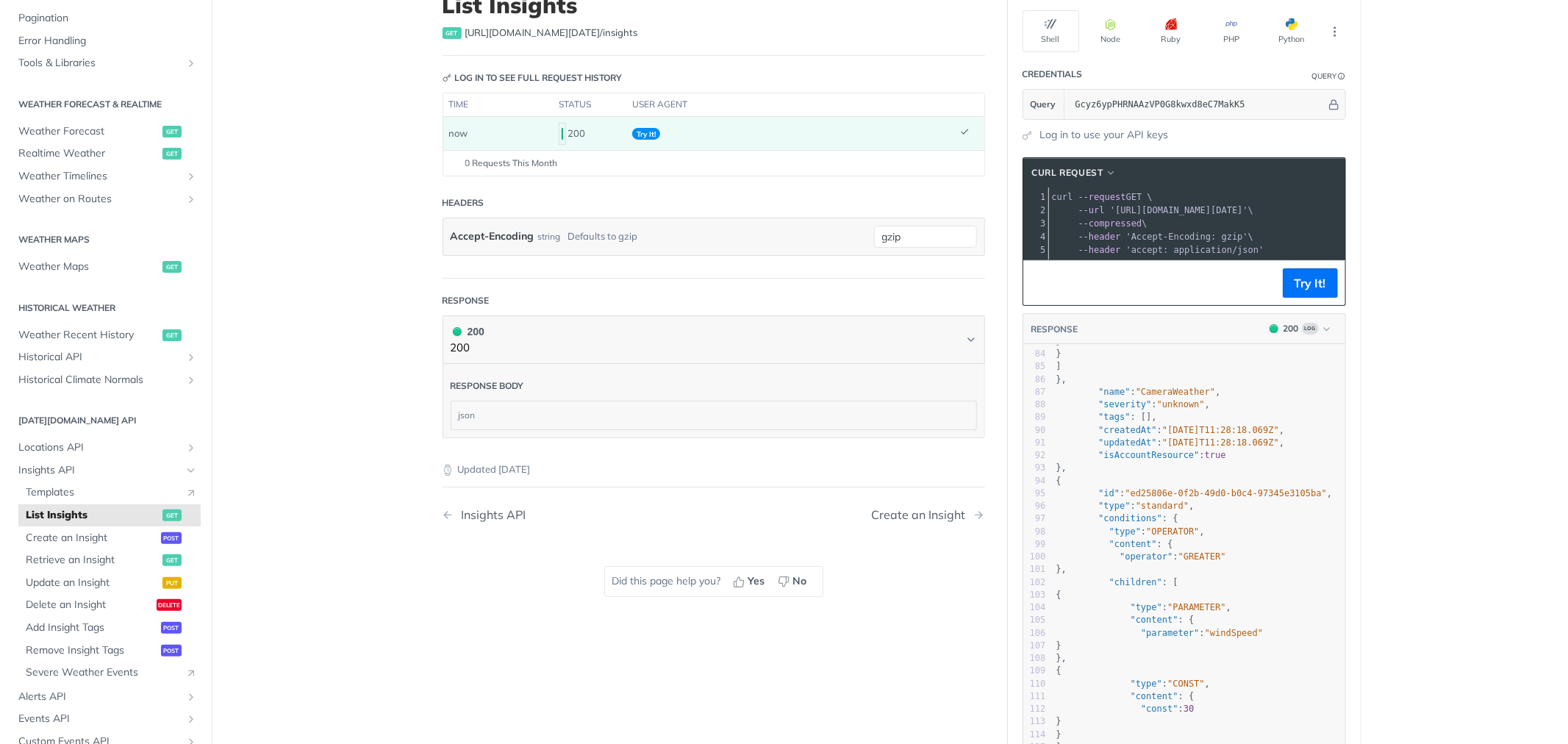
scroll to position [1039, 0]
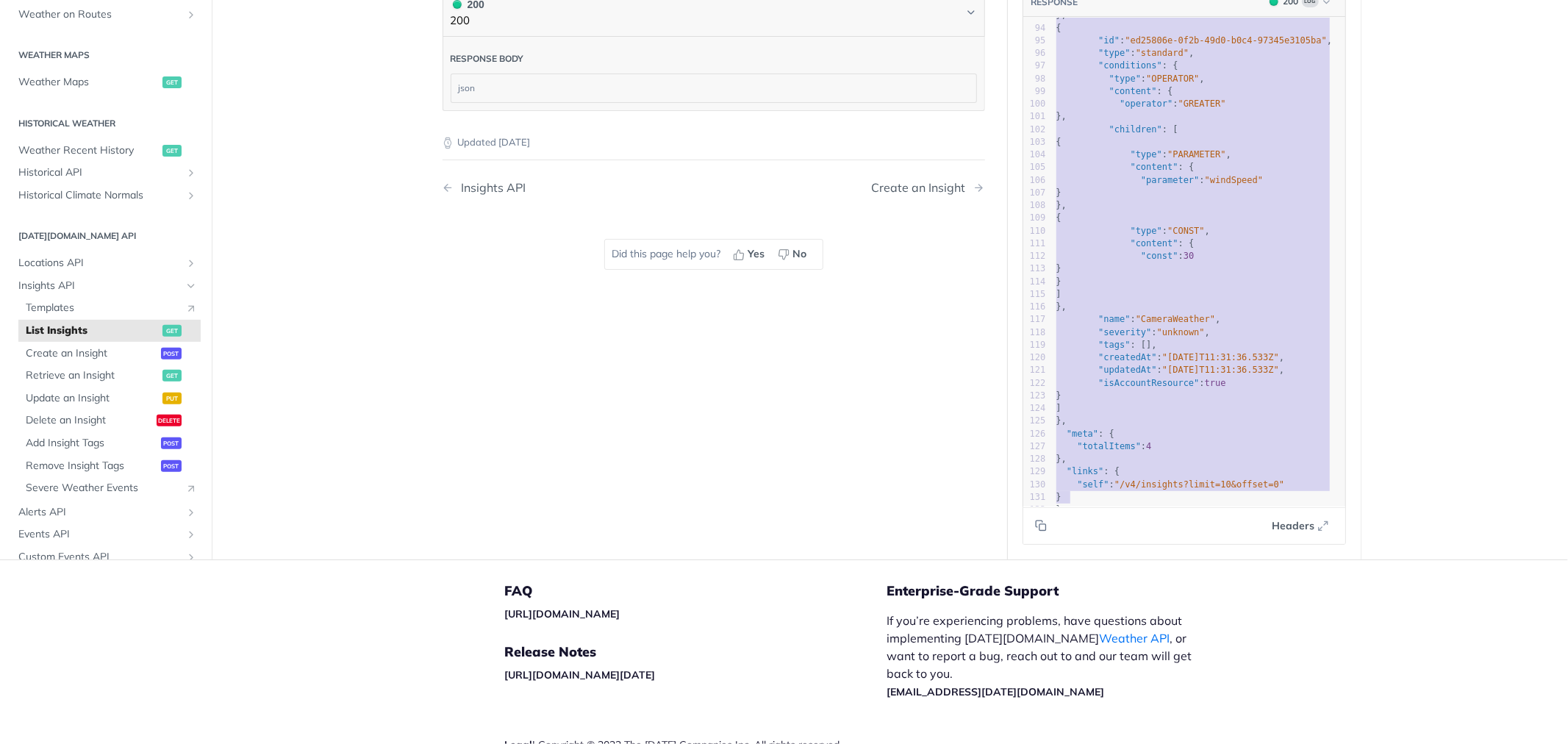
type textarea "{ "data": { "insights": [ { "id": "2a6c6953-3f39-4d75-9395-433dcbeb1f81", "type…"
drag, startPoint x: 1049, startPoint y: 364, endPoint x: 1077, endPoint y: 498, distance: 136.9
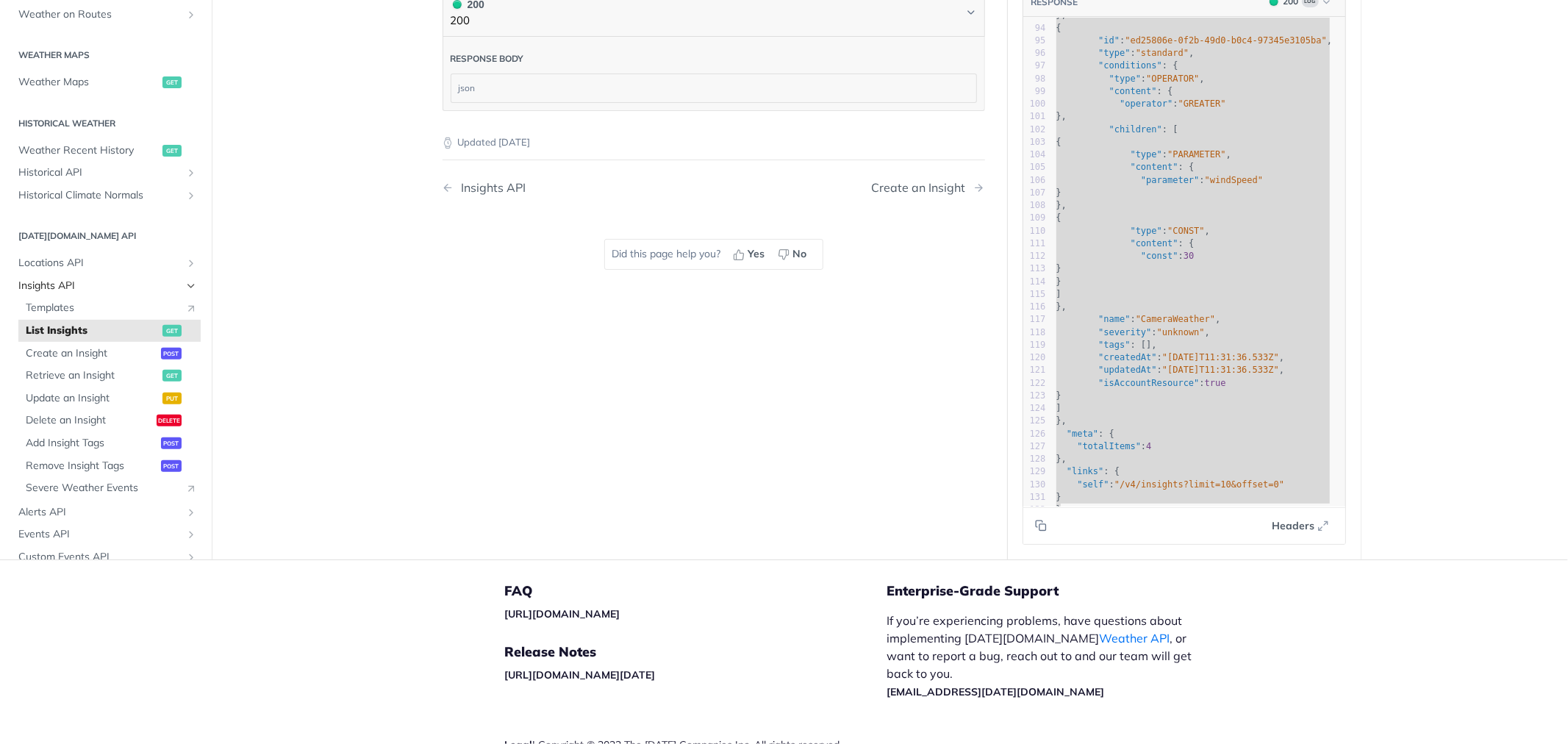
click at [185, 287] on icon "Hide subpages for Insights API" at bounding box center [190, 286] width 12 height 12
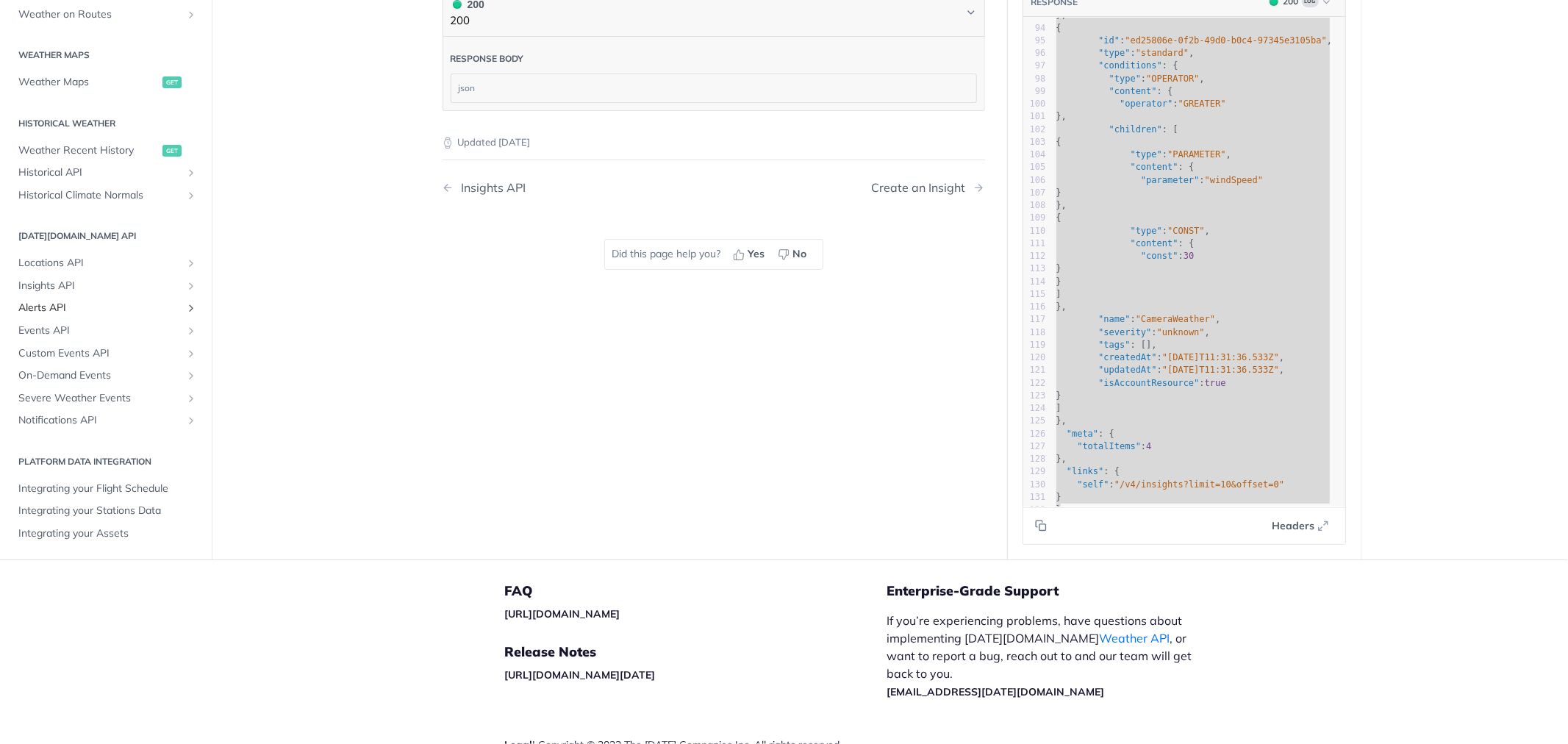
click at [185, 303] on icon "Show subpages for Alerts API" at bounding box center [190, 307] width 12 height 12
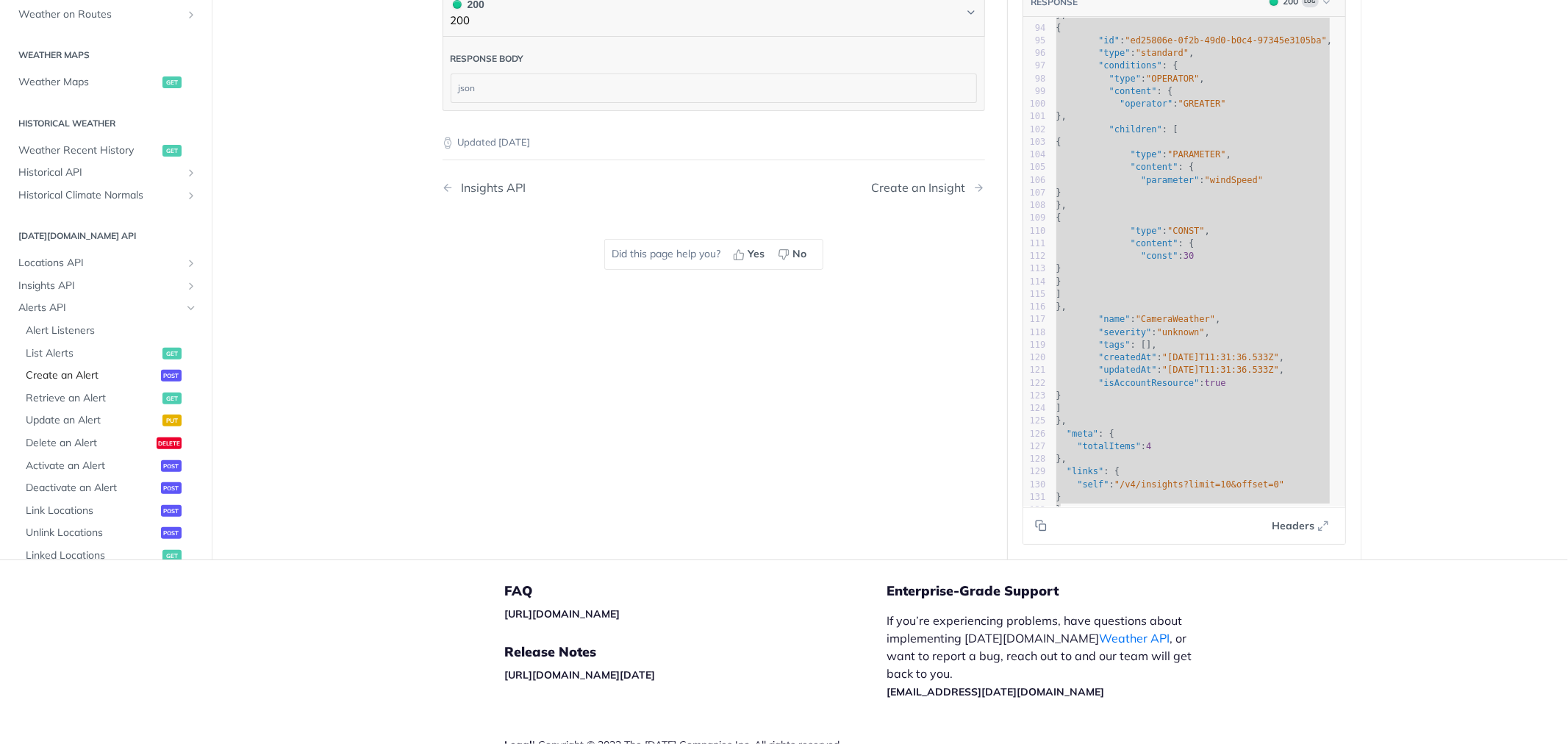
click at [84, 377] on span "Create an Alert" at bounding box center [91, 375] width 132 height 15
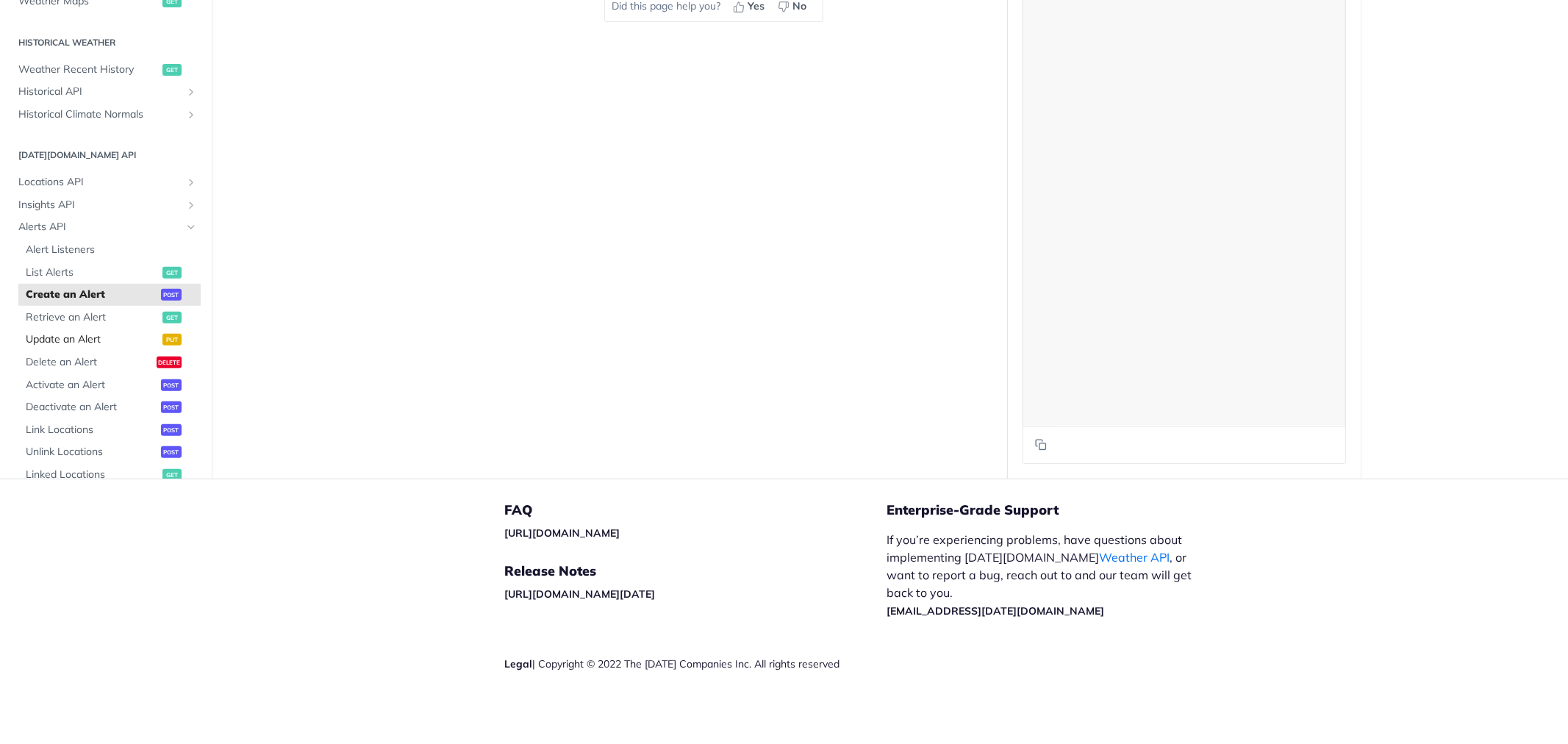
select select "true"
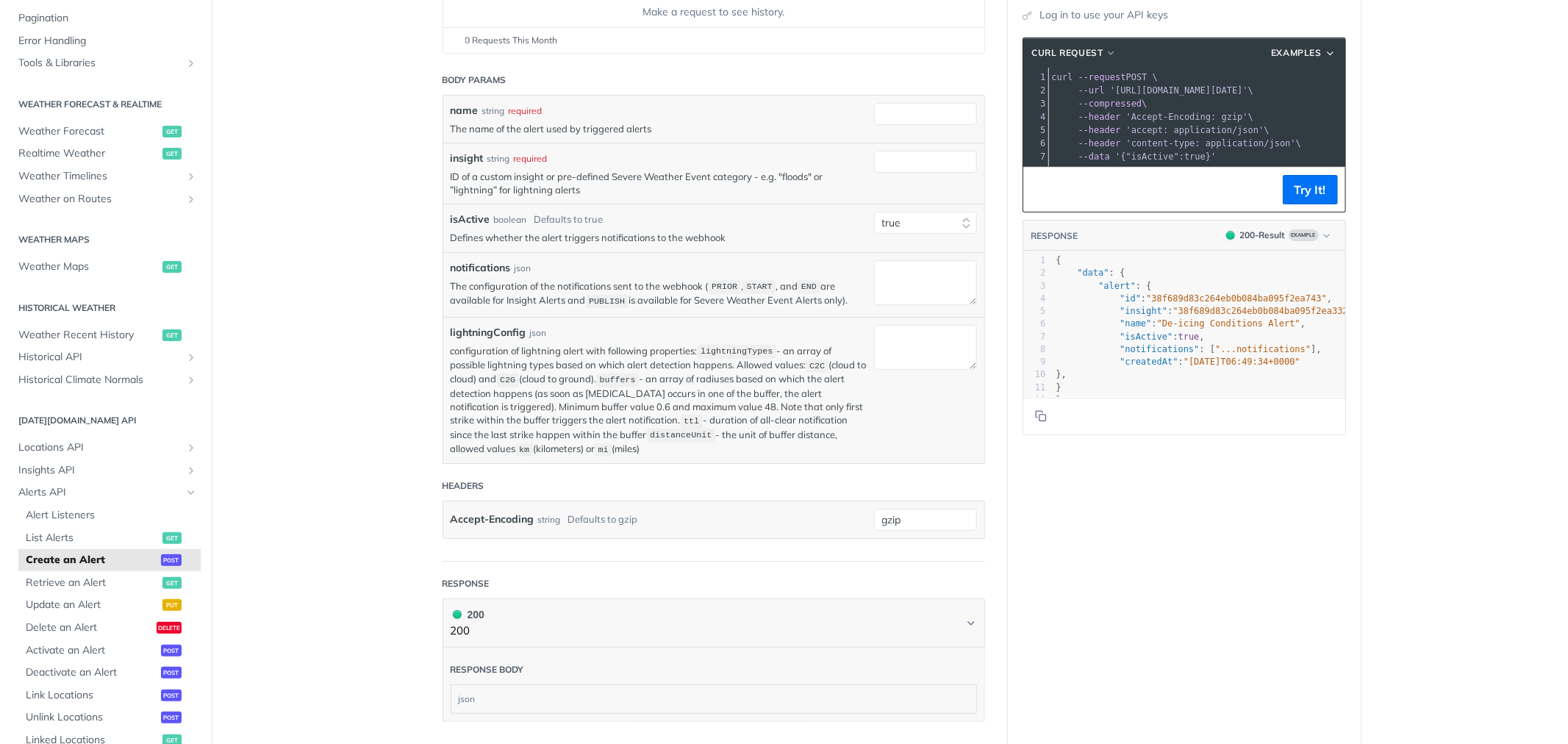
scroll to position [191, 0]
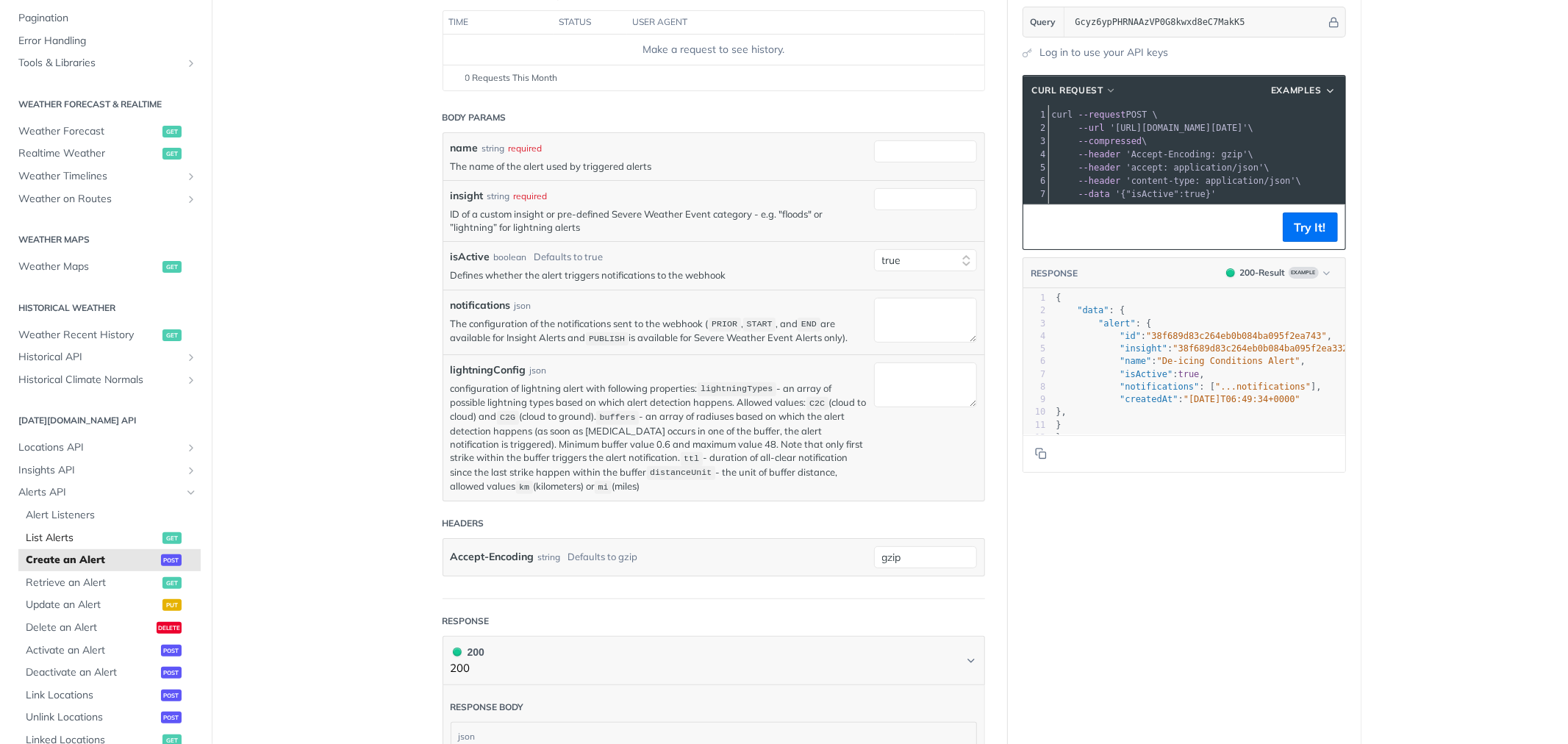
click at [80, 533] on span "List Alerts" at bounding box center [92, 538] width 133 height 15
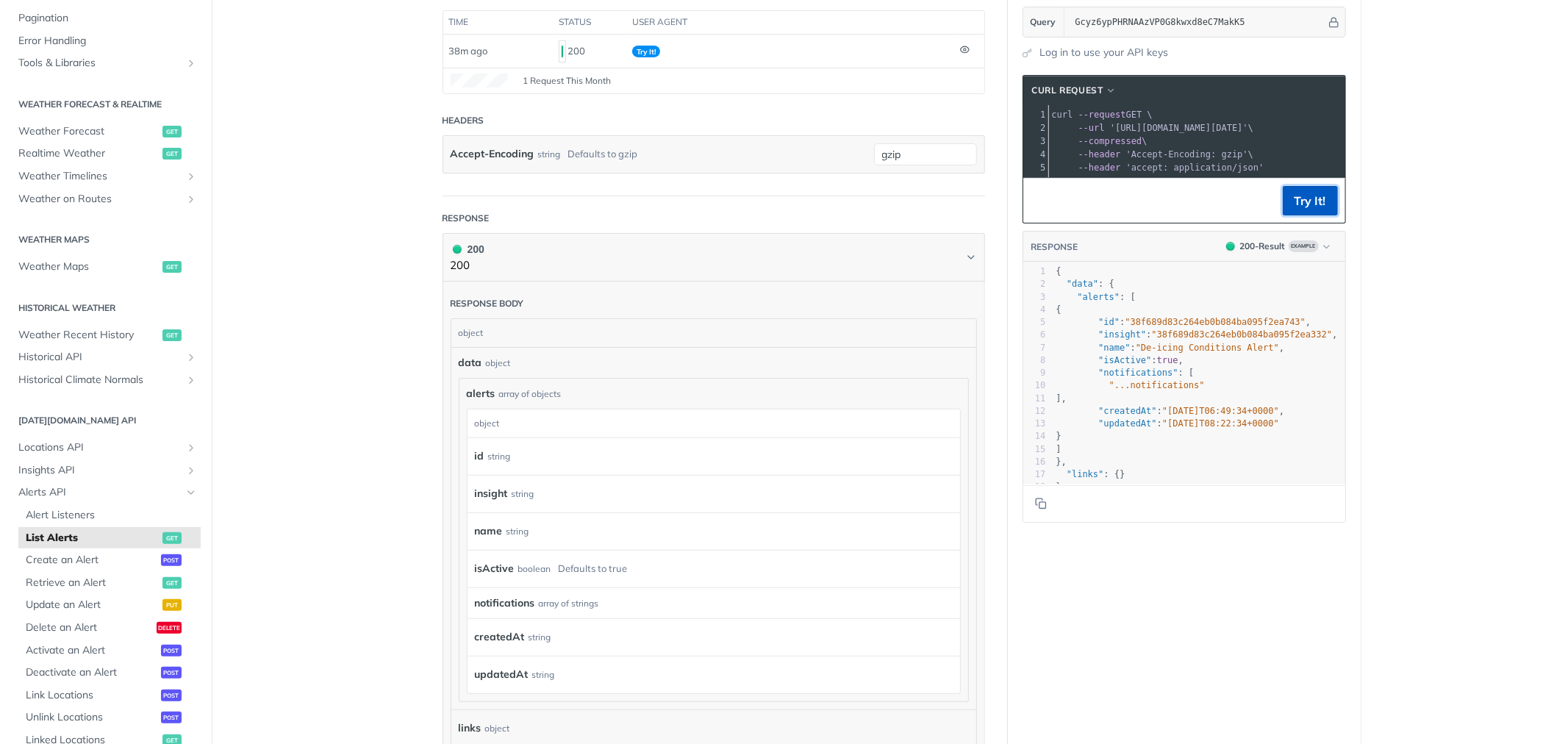
click at [1302, 215] on button "Try It!" at bounding box center [1310, 201] width 55 height 29
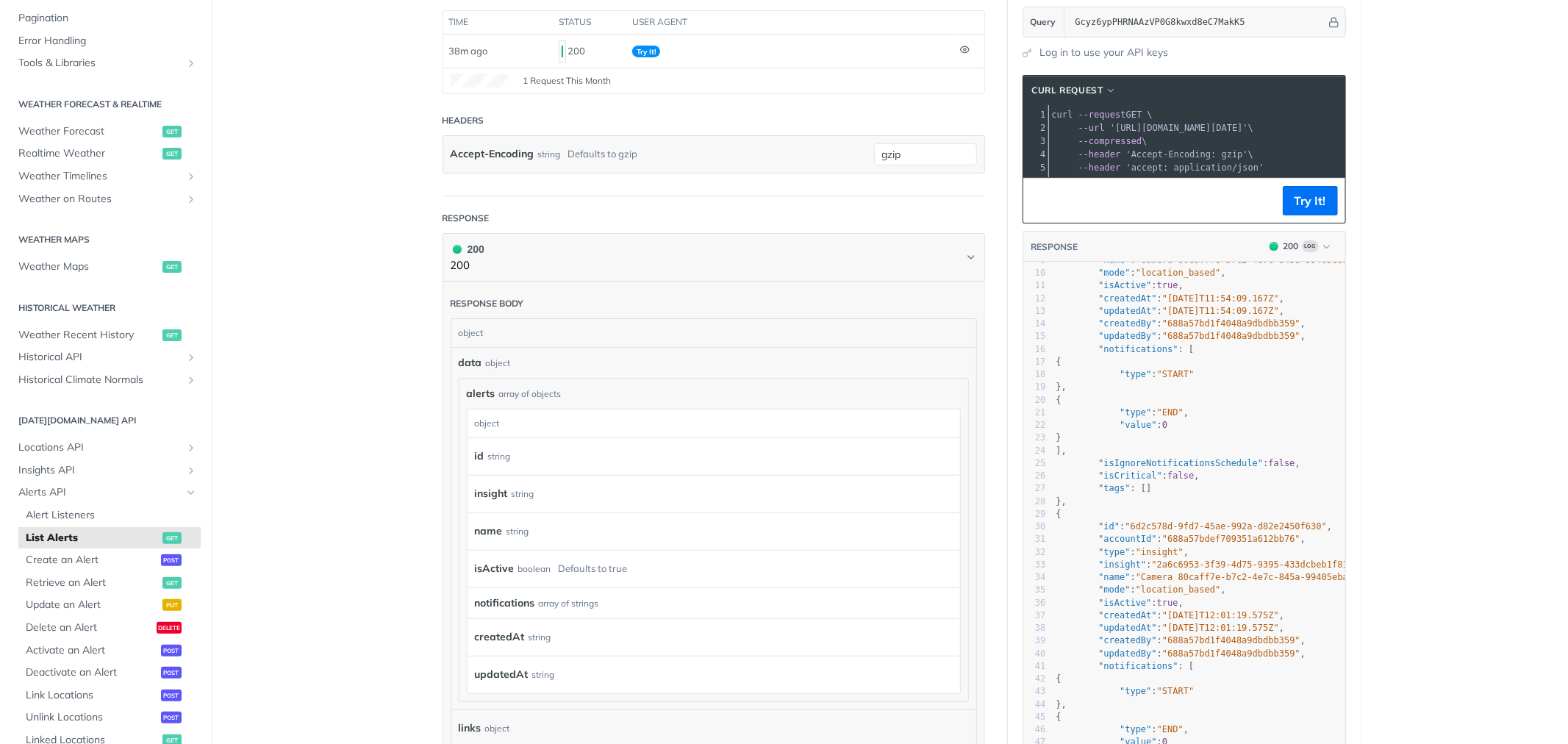
scroll to position [104, 0]
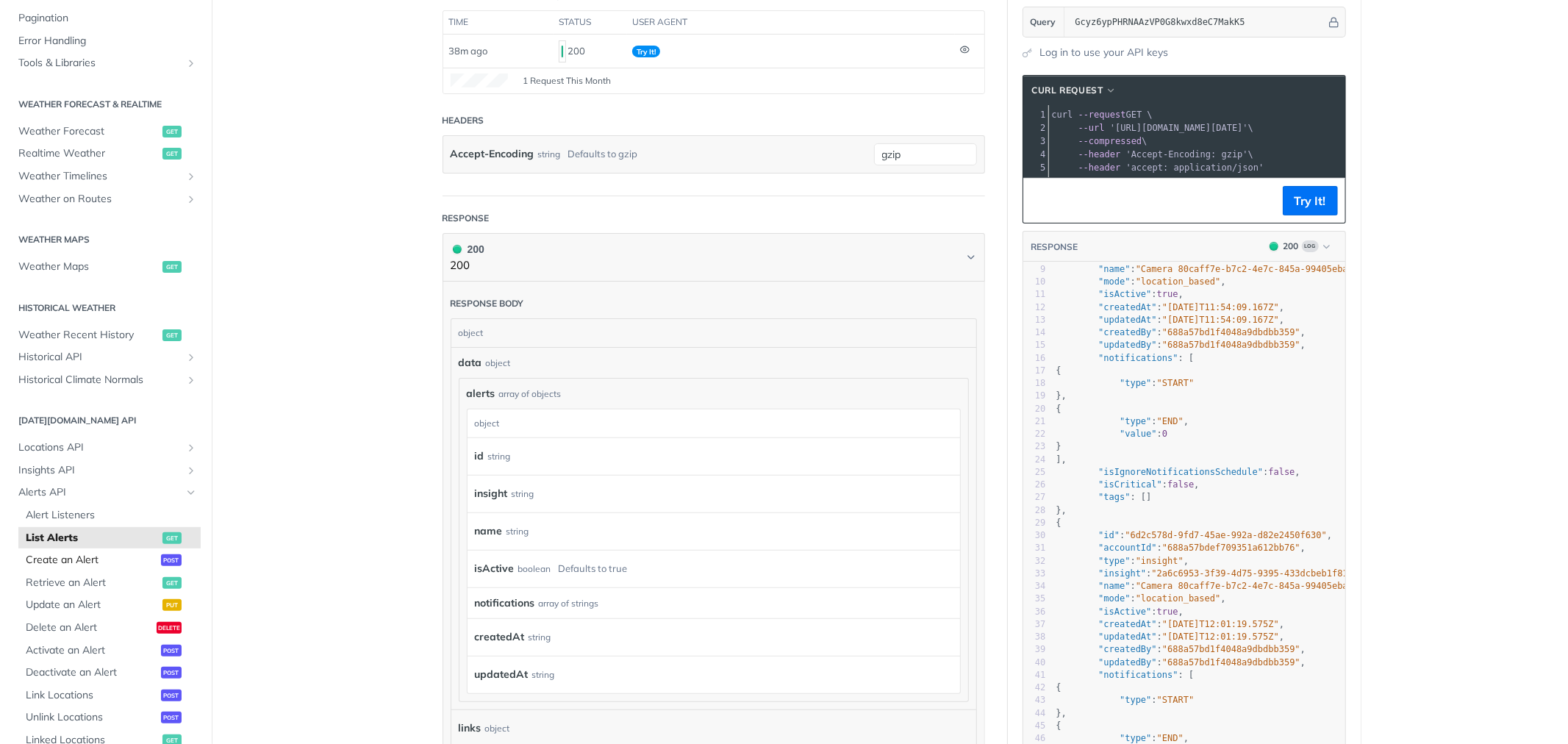
click at [60, 563] on span "Create an Alert" at bounding box center [91, 560] width 132 height 15
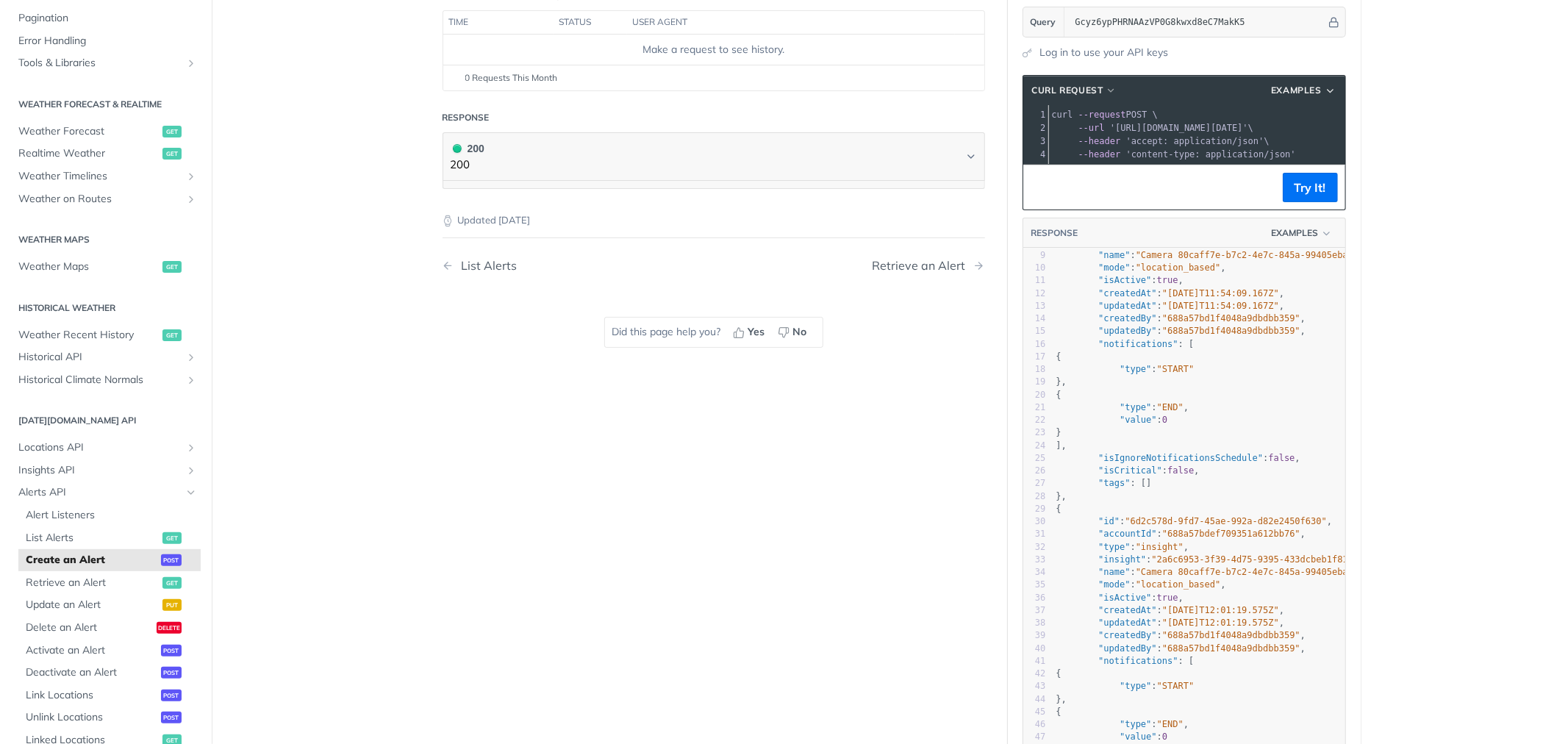
select select "true"
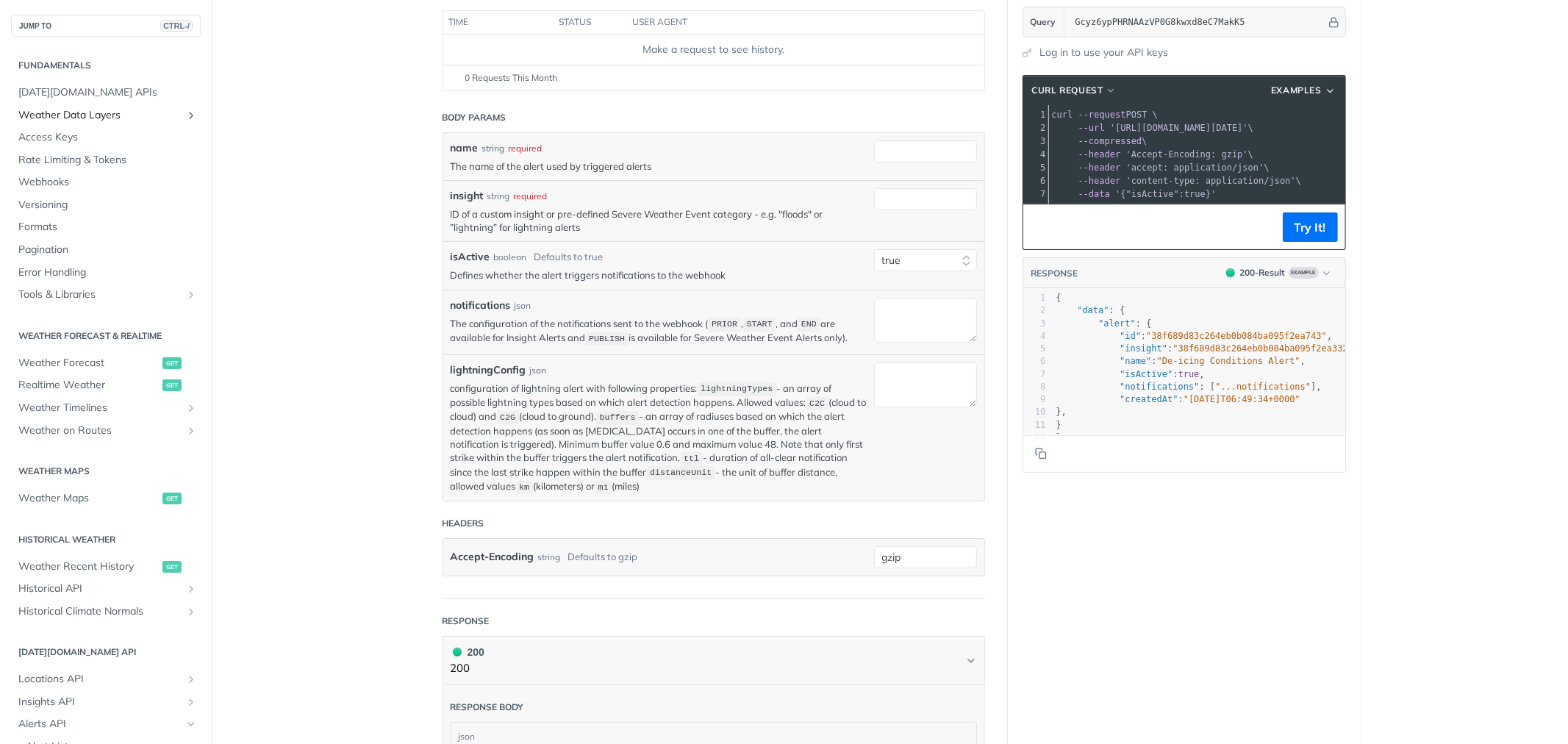
click at [127, 114] on span "Weather Data Layers" at bounding box center [100, 115] width 163 height 15
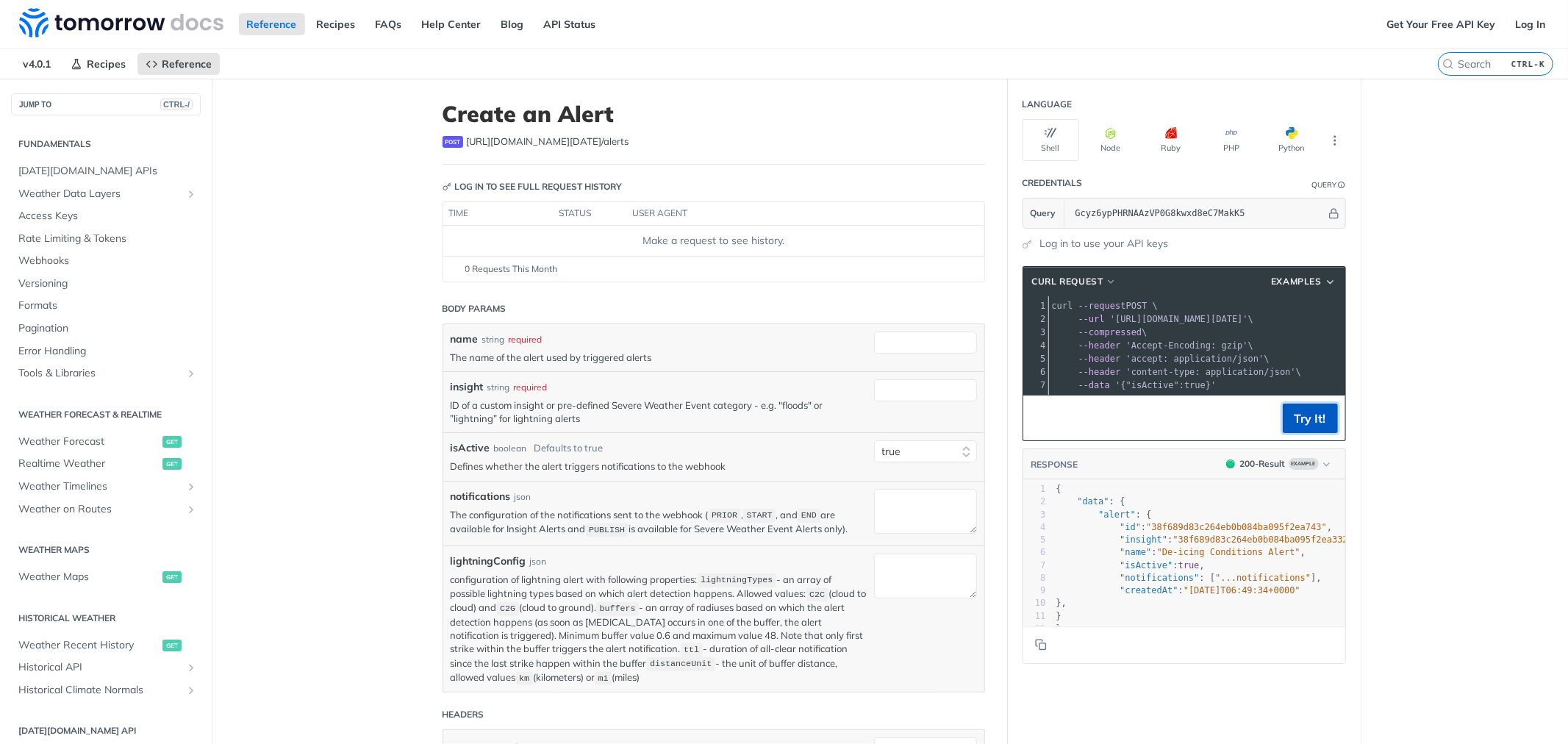
click at [1325, 430] on button "Try It!" at bounding box center [1310, 418] width 55 height 29
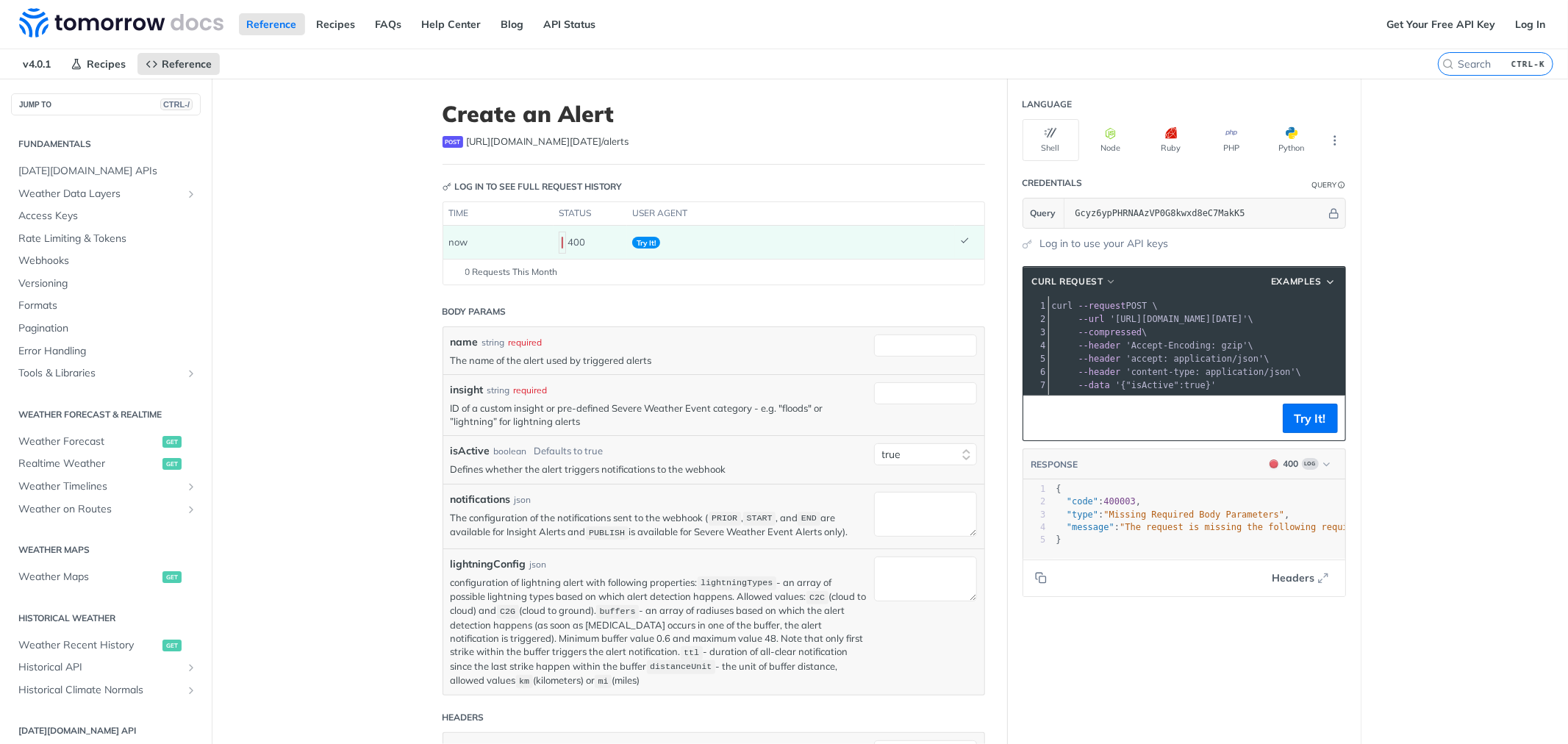
scroll to position [481, 0]
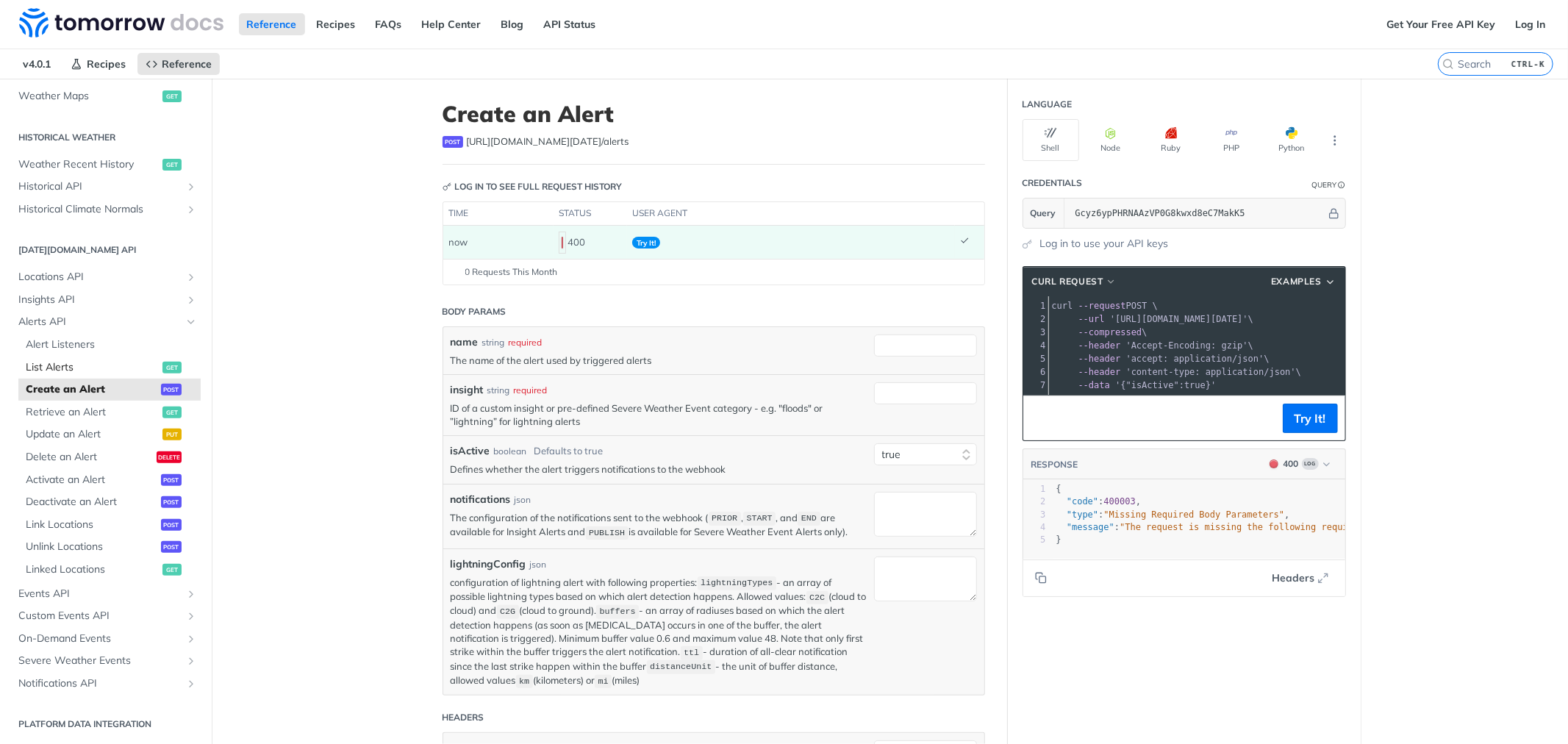
click at [52, 369] on span "List Alerts" at bounding box center [92, 367] width 133 height 15
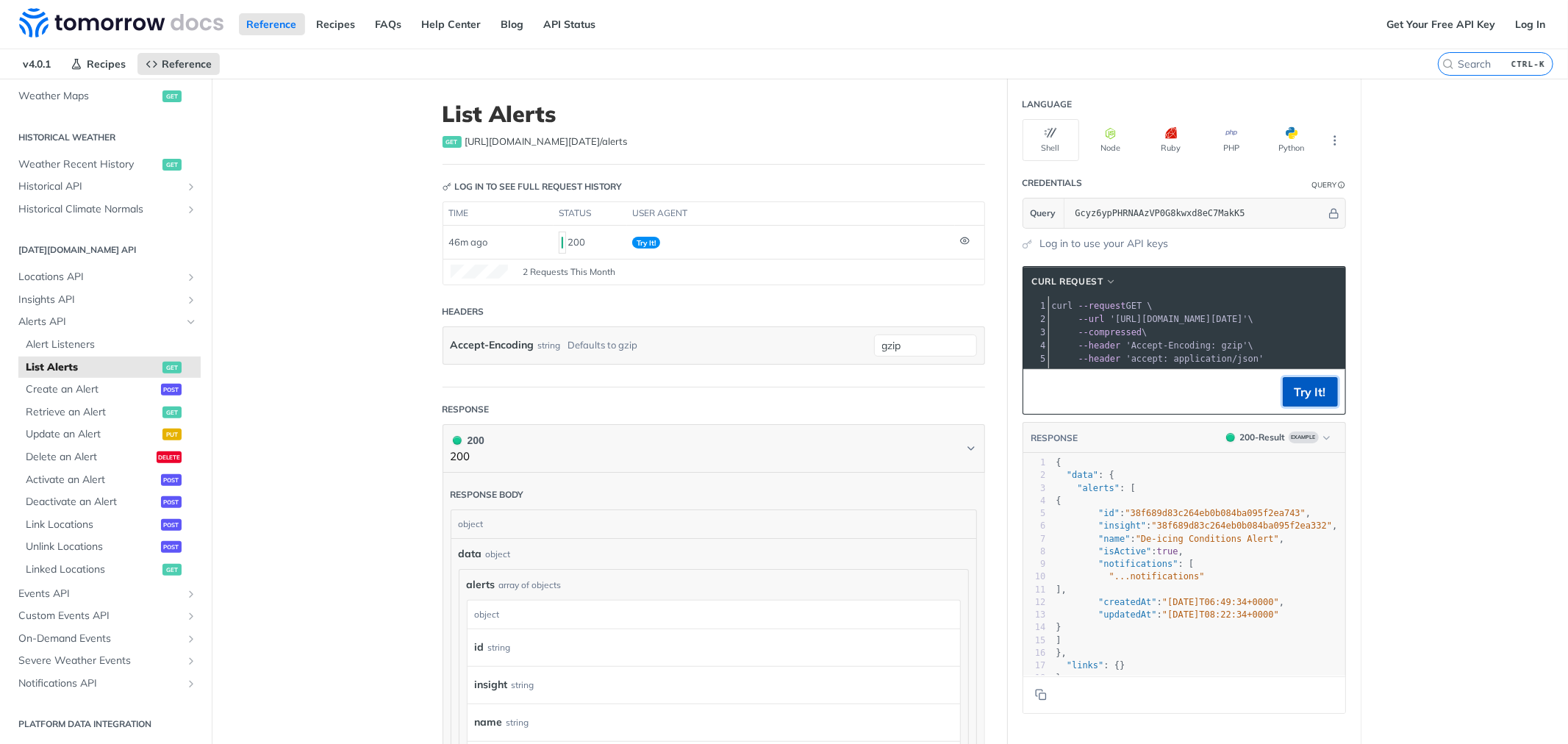
click at [1293, 391] on button "Try It!" at bounding box center [1310, 392] width 55 height 29
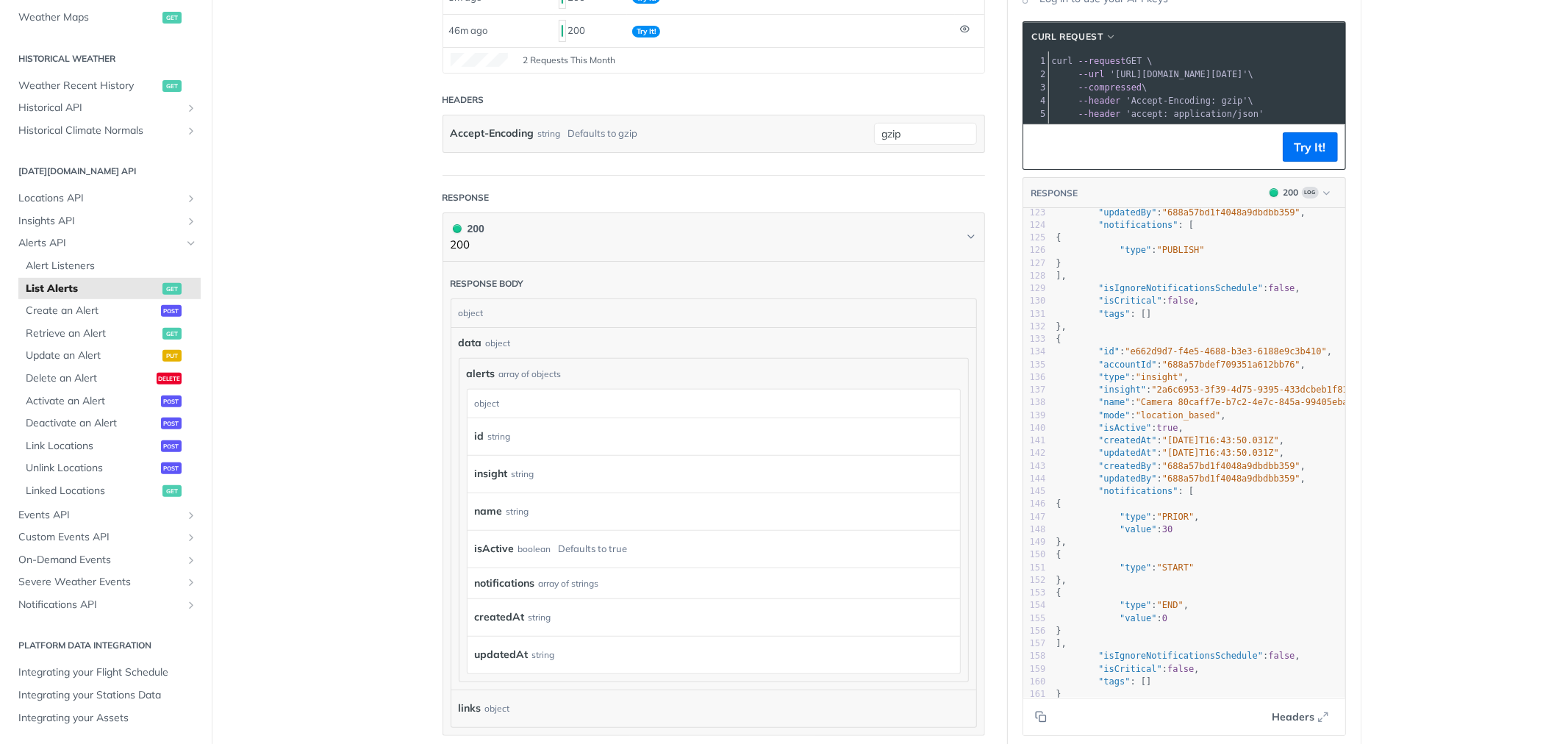
scroll to position [1695, 0]
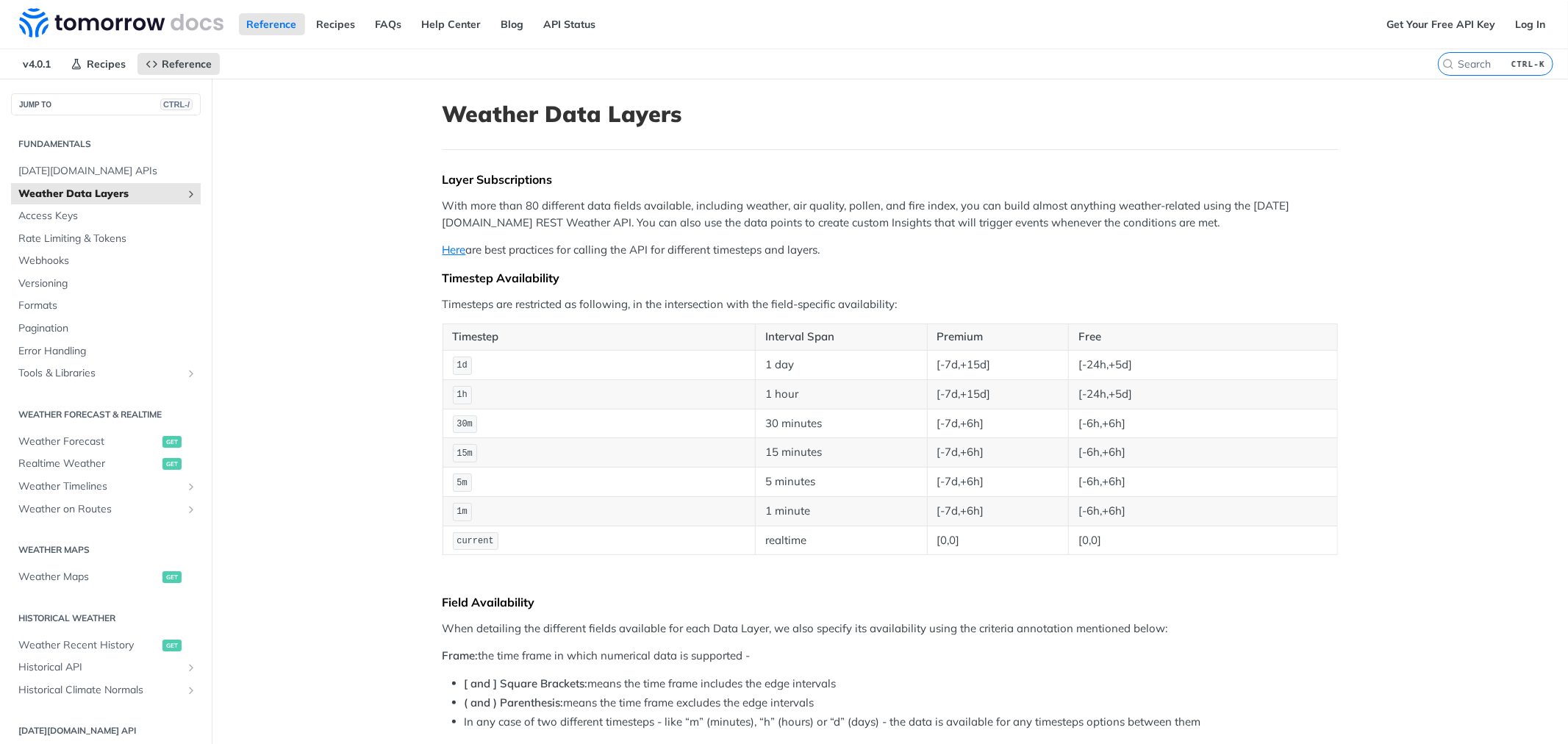
click at [185, 196] on icon "Show subpages for Weather Data Layers" at bounding box center [190, 194] width 12 height 12
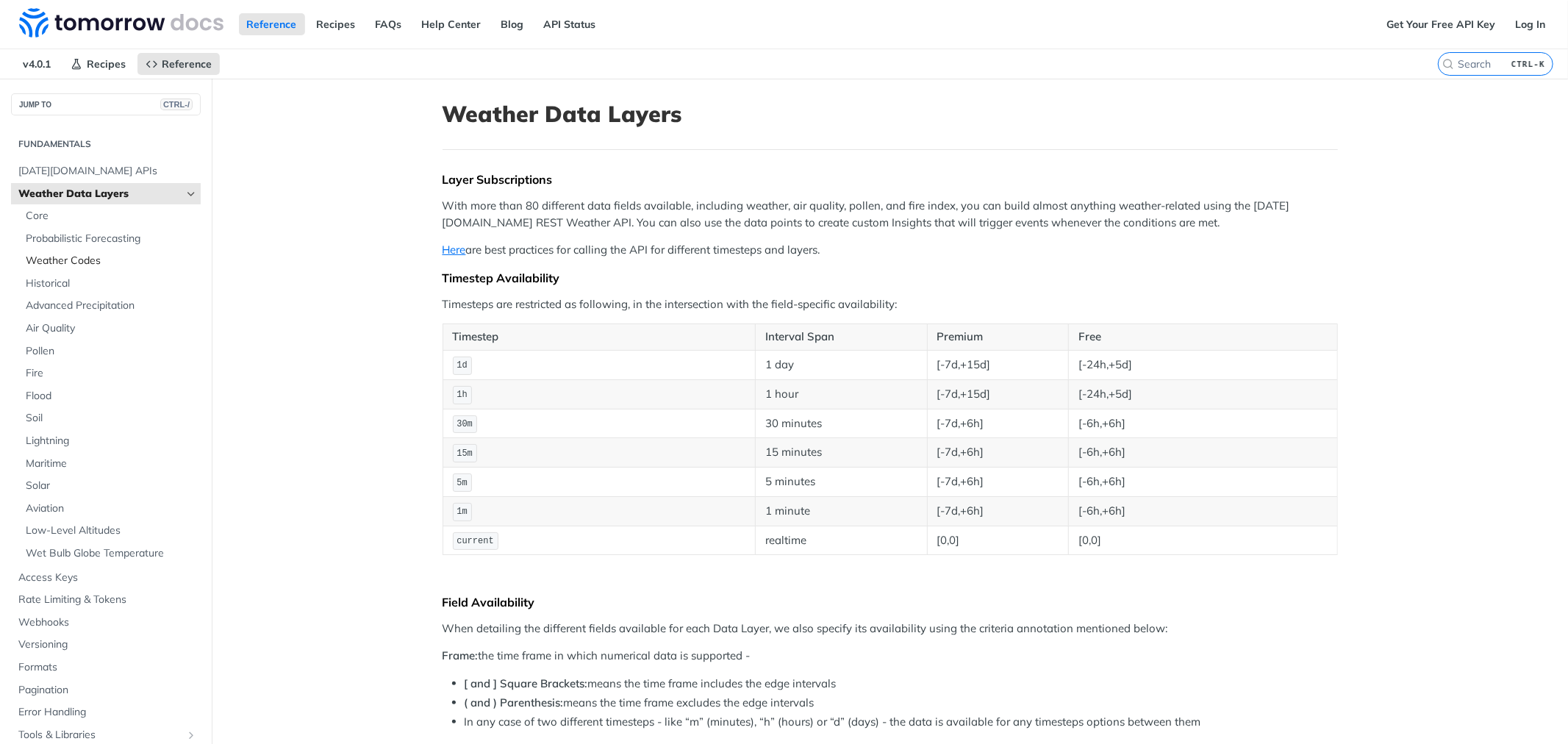
click at [101, 257] on span "Weather Codes" at bounding box center [111, 261] width 171 height 15
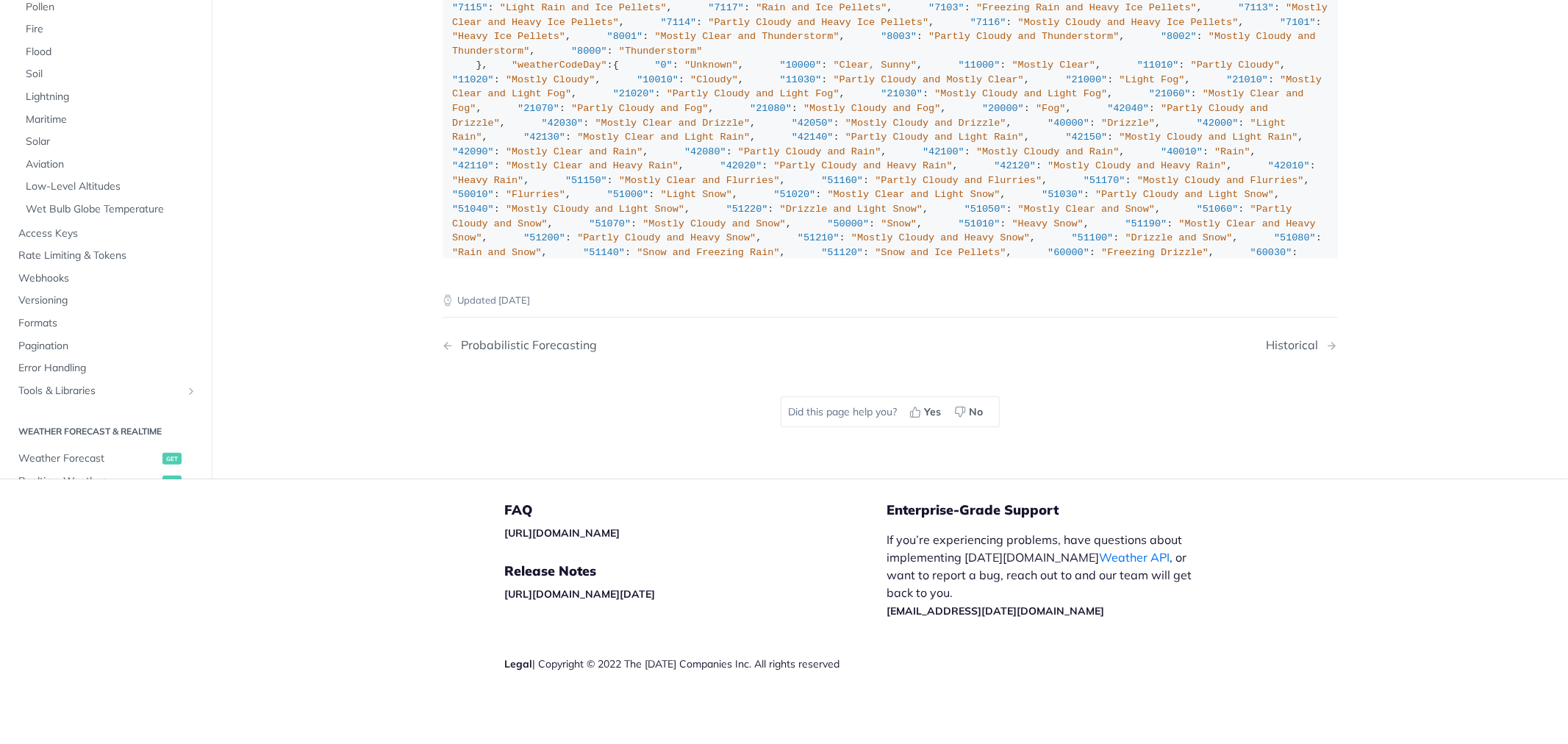
scroll to position [10619, 0]
copy span "1100"
